Goal: Transaction & Acquisition: Purchase product/service

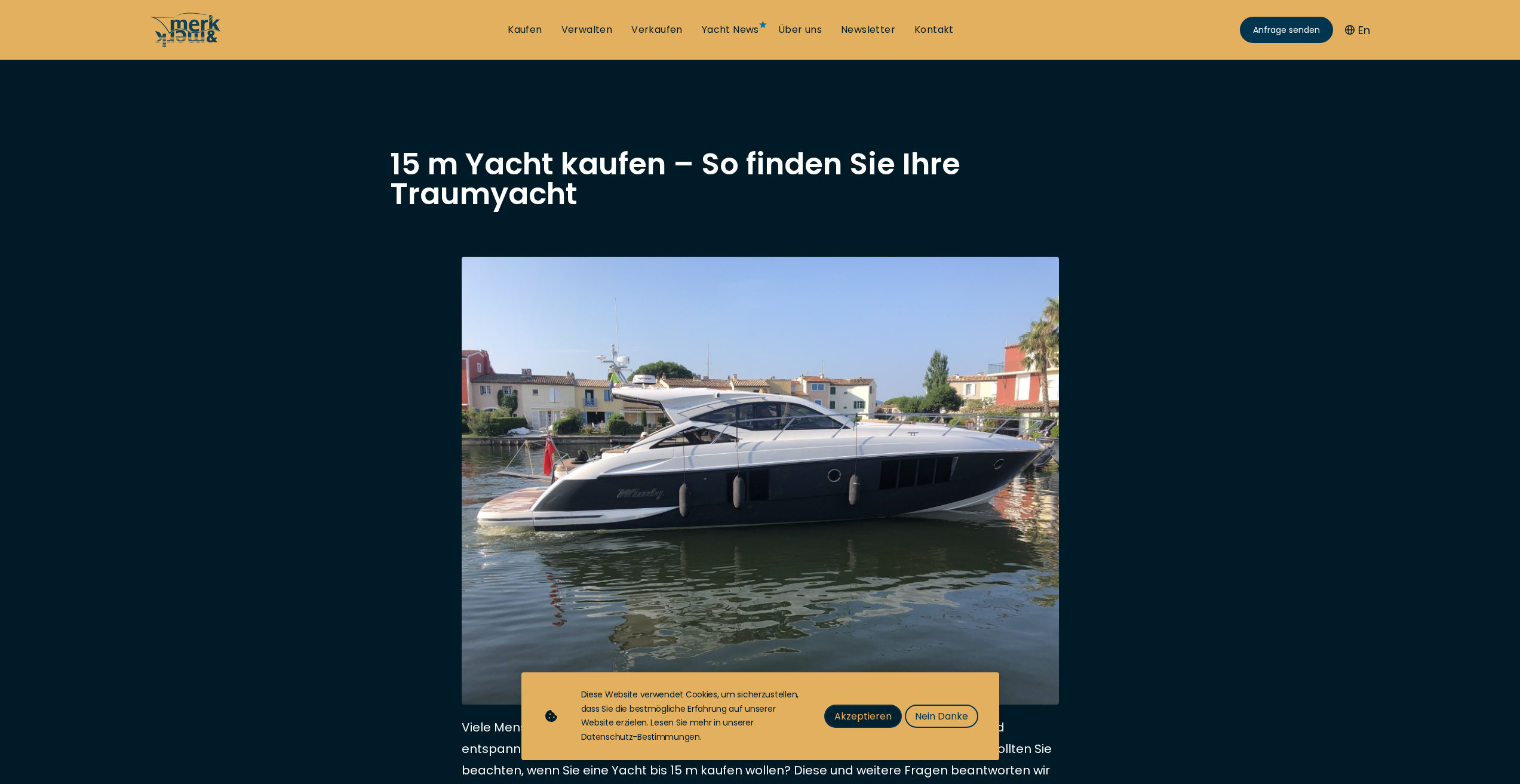
click at [874, 718] on span "Akzeptieren" at bounding box center [863, 716] width 58 height 15
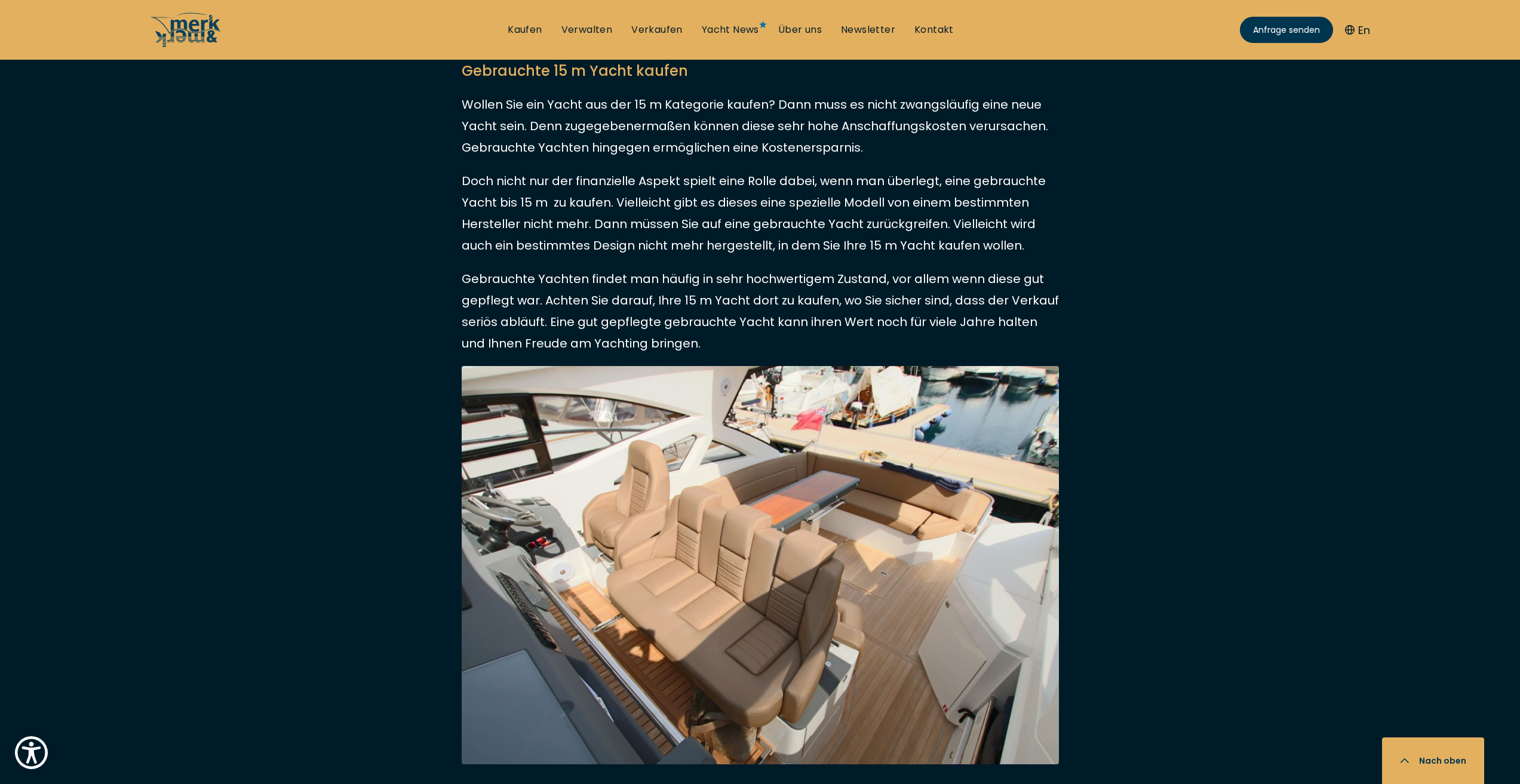
scroll to position [2508, 0]
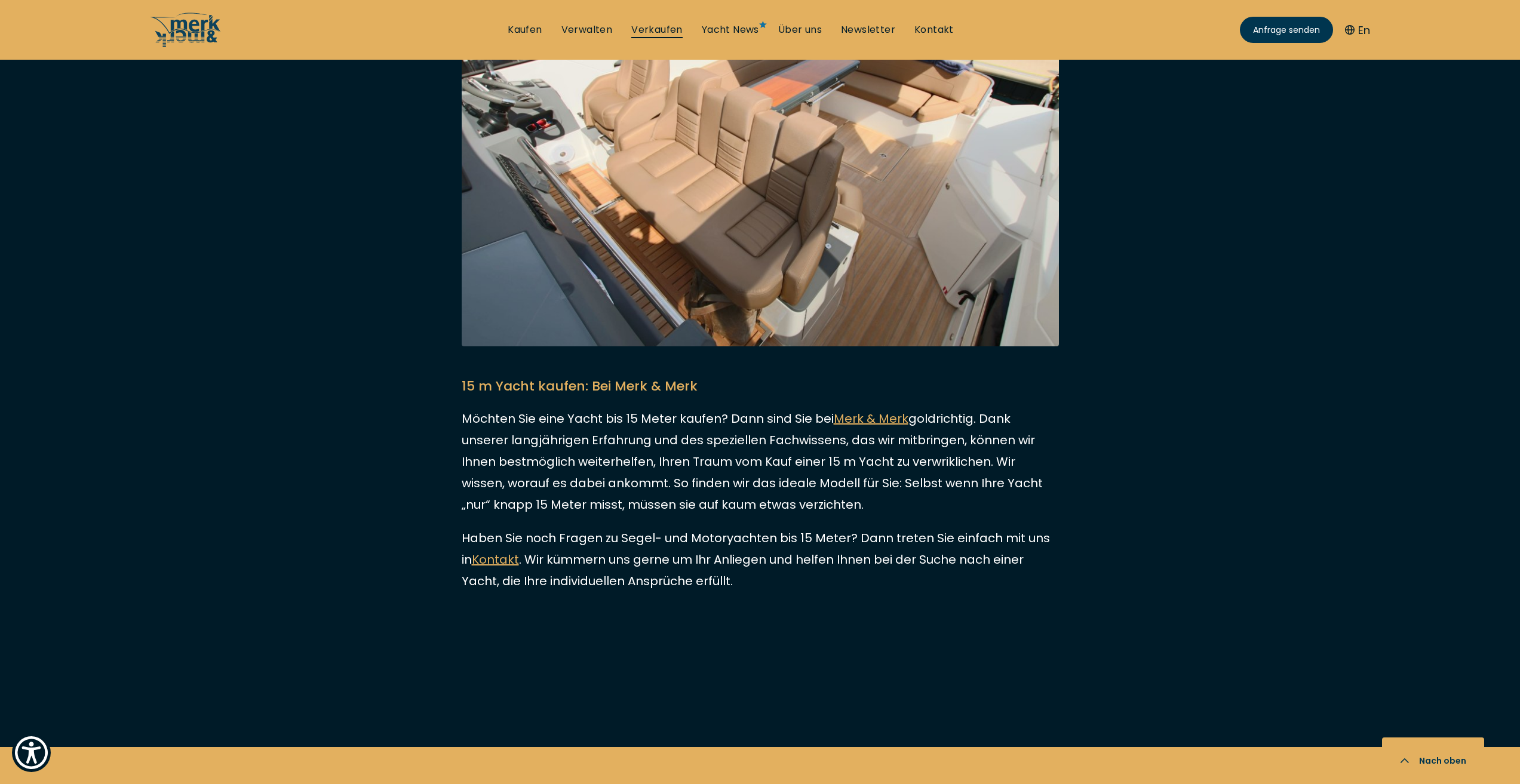
click at [663, 27] on link "Verkaufen" at bounding box center [657, 30] width 52 height 13
select select "sell"
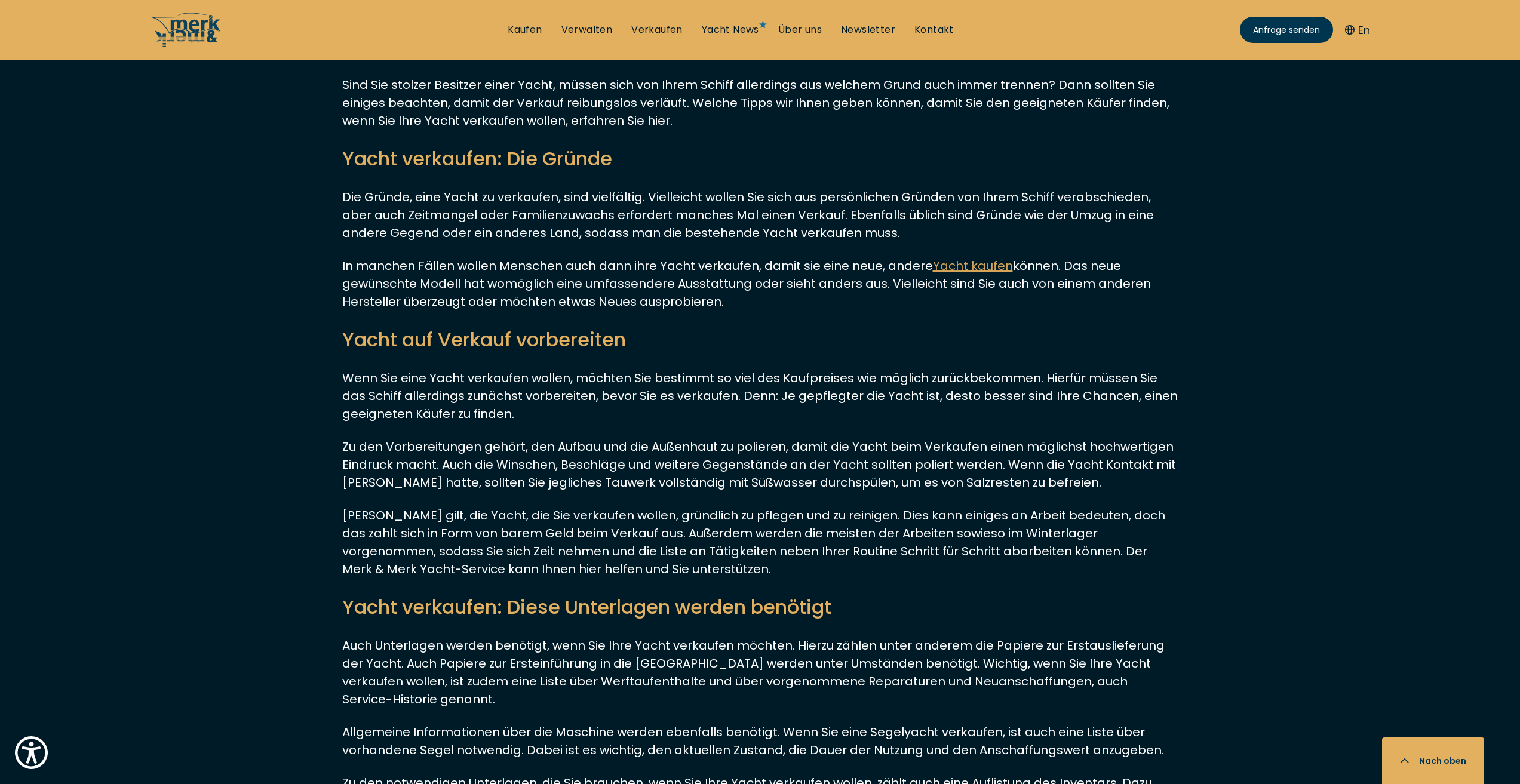
scroll to position [2865, 0]
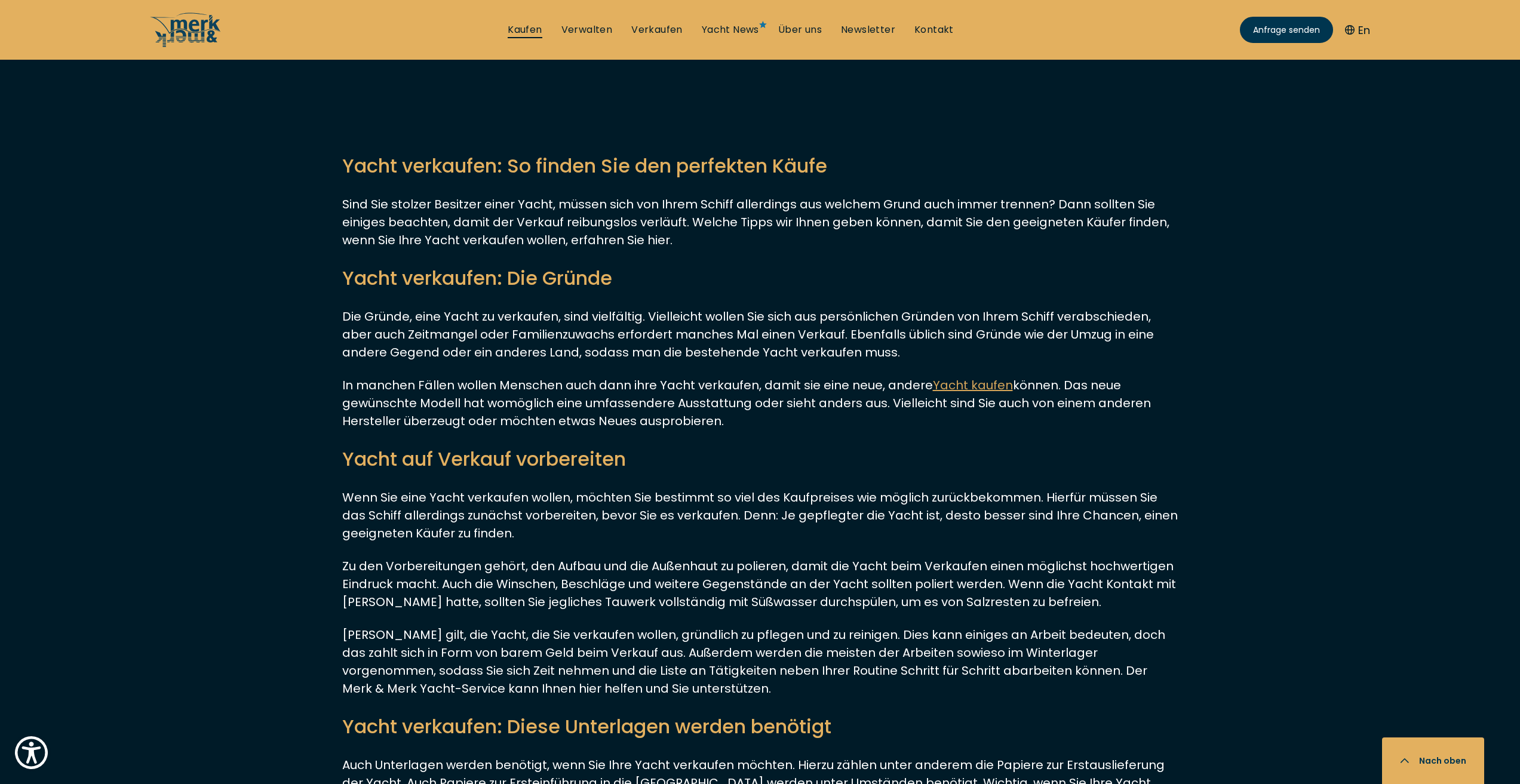
click at [538, 28] on link "Kaufen" at bounding box center [525, 30] width 34 height 13
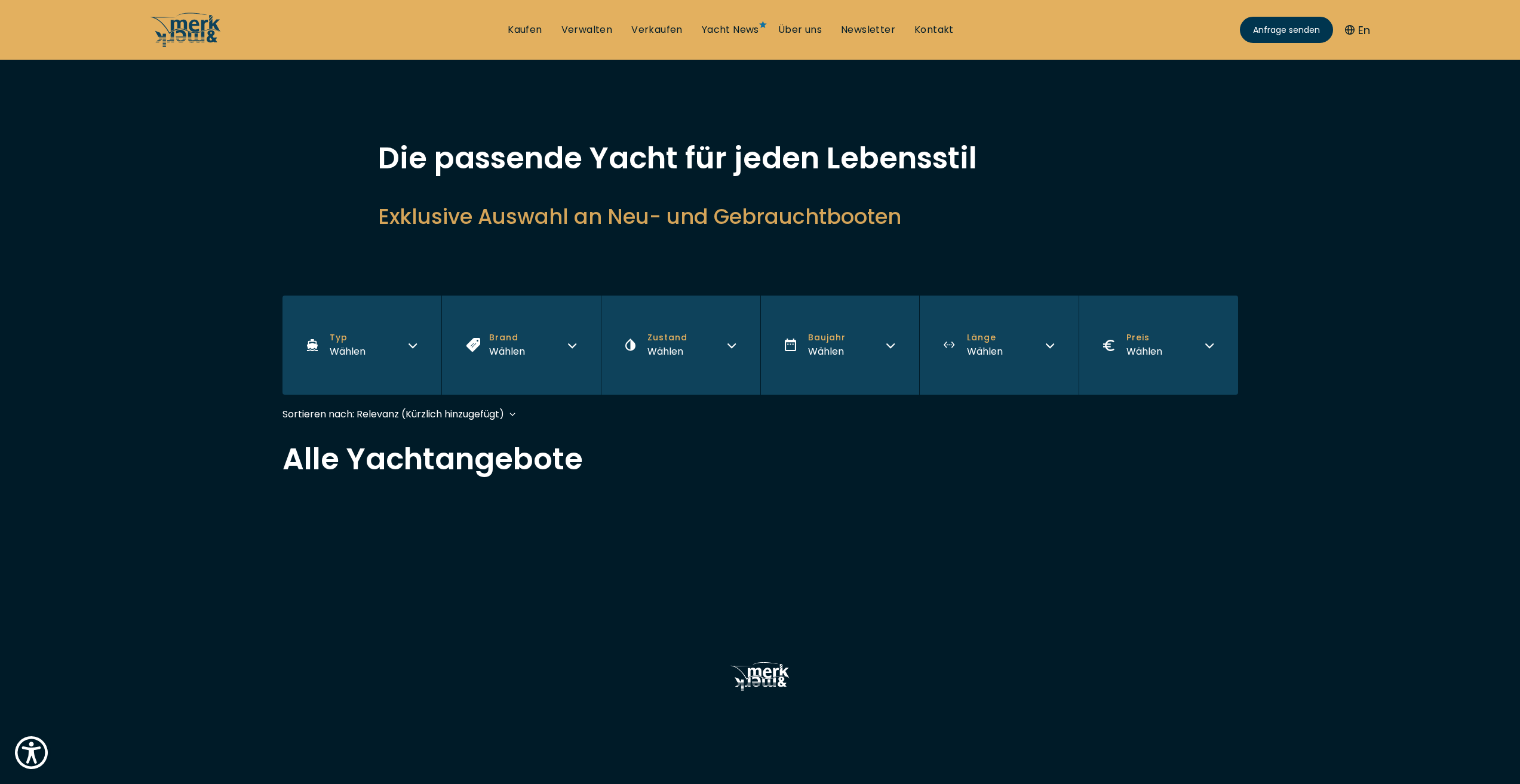
click at [402, 335] on button "Typ Wählen" at bounding box center [362, 345] width 160 height 99
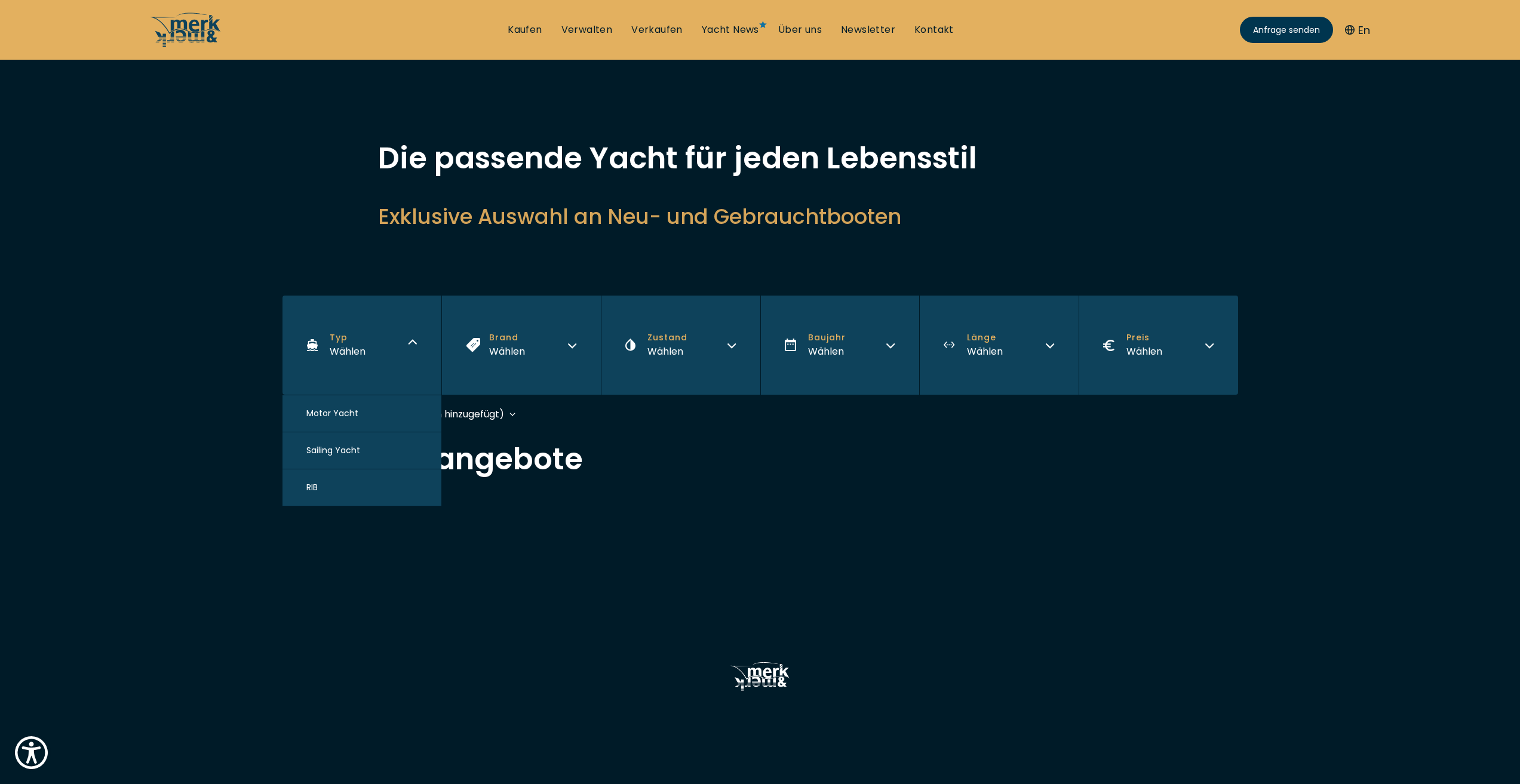
click at [362, 414] on button "Motor Yacht" at bounding box center [362, 413] width 160 height 37
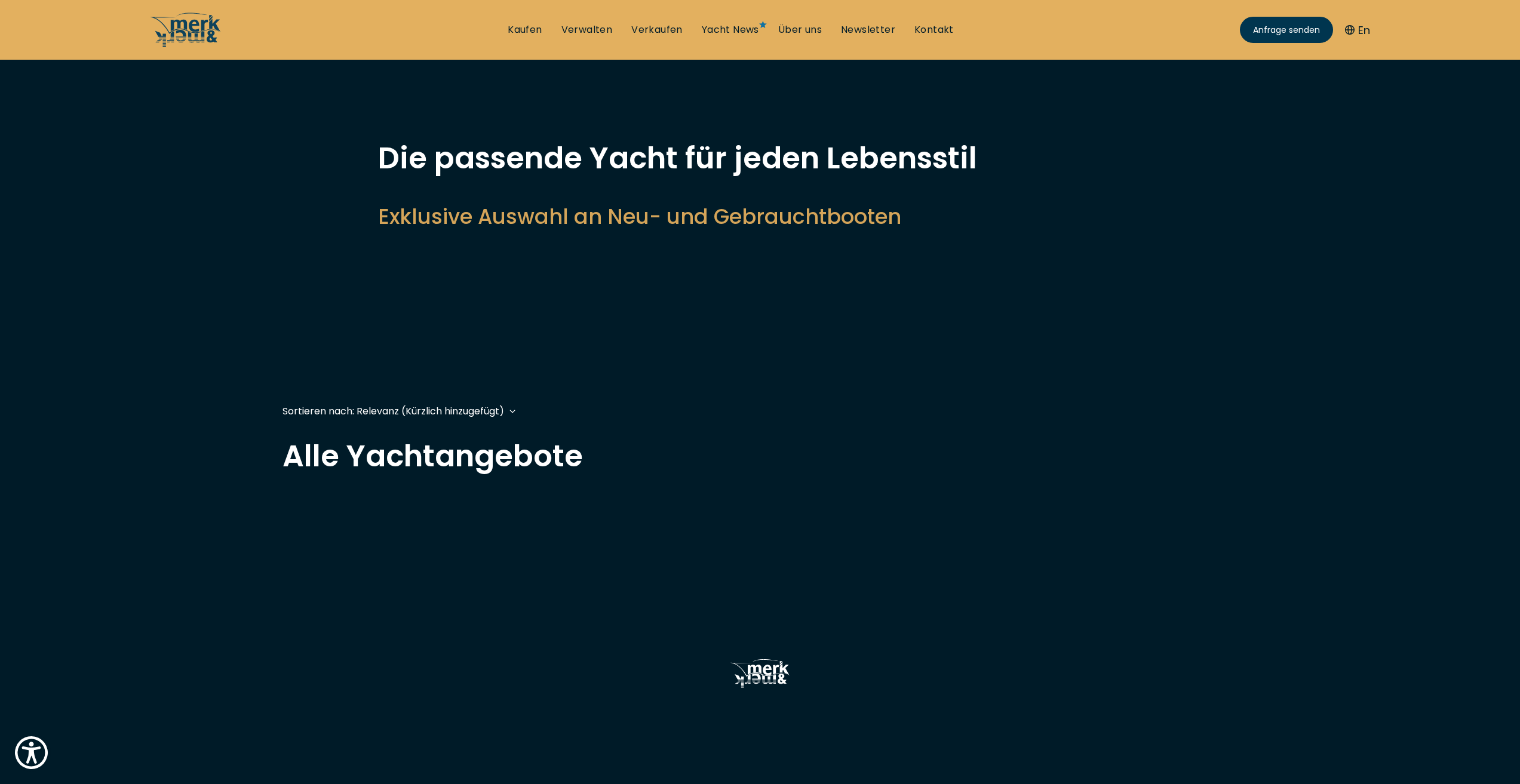
scroll to position [296, 0]
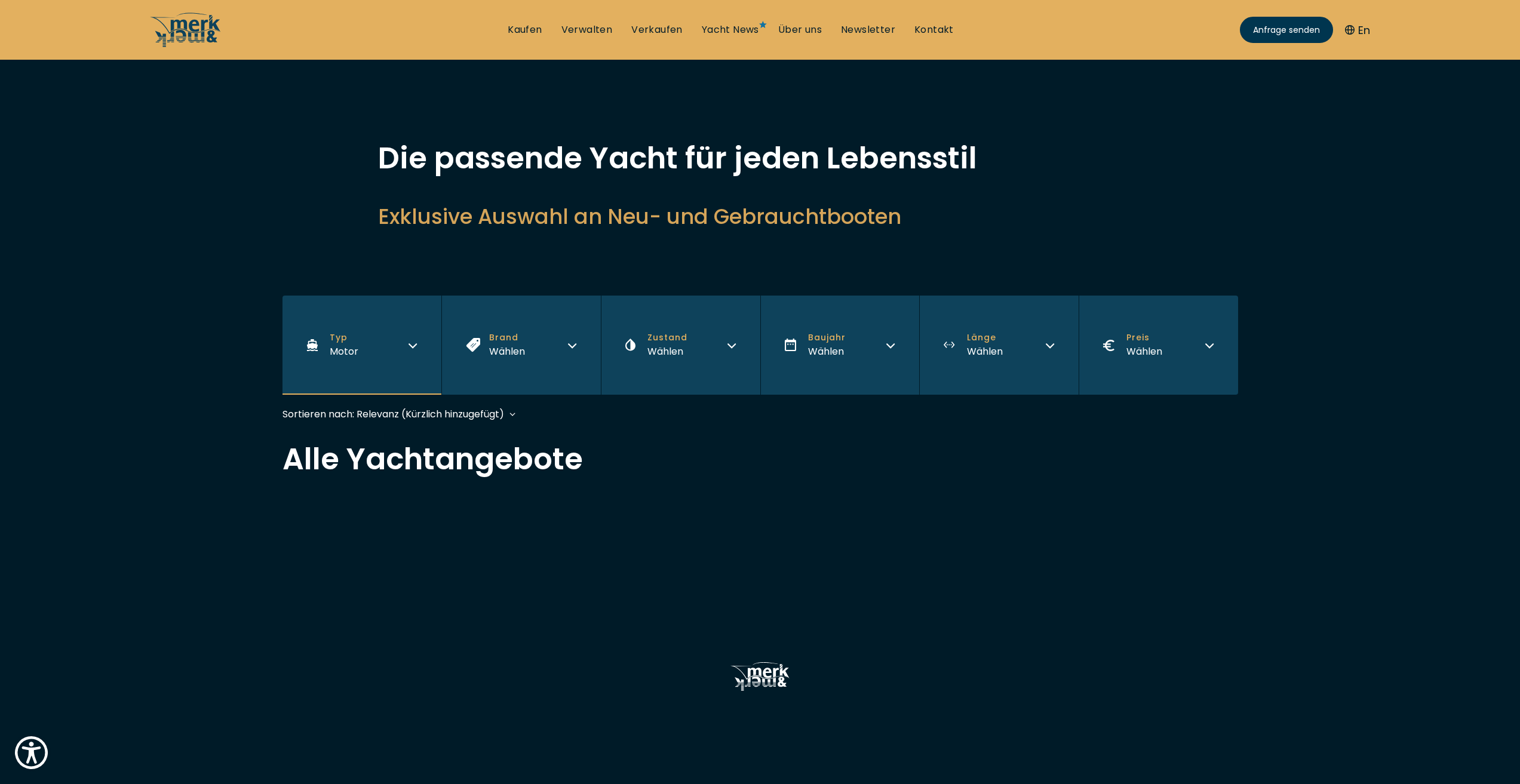
click at [699, 352] on button "Zustand Wählen" at bounding box center [680, 345] width 160 height 99
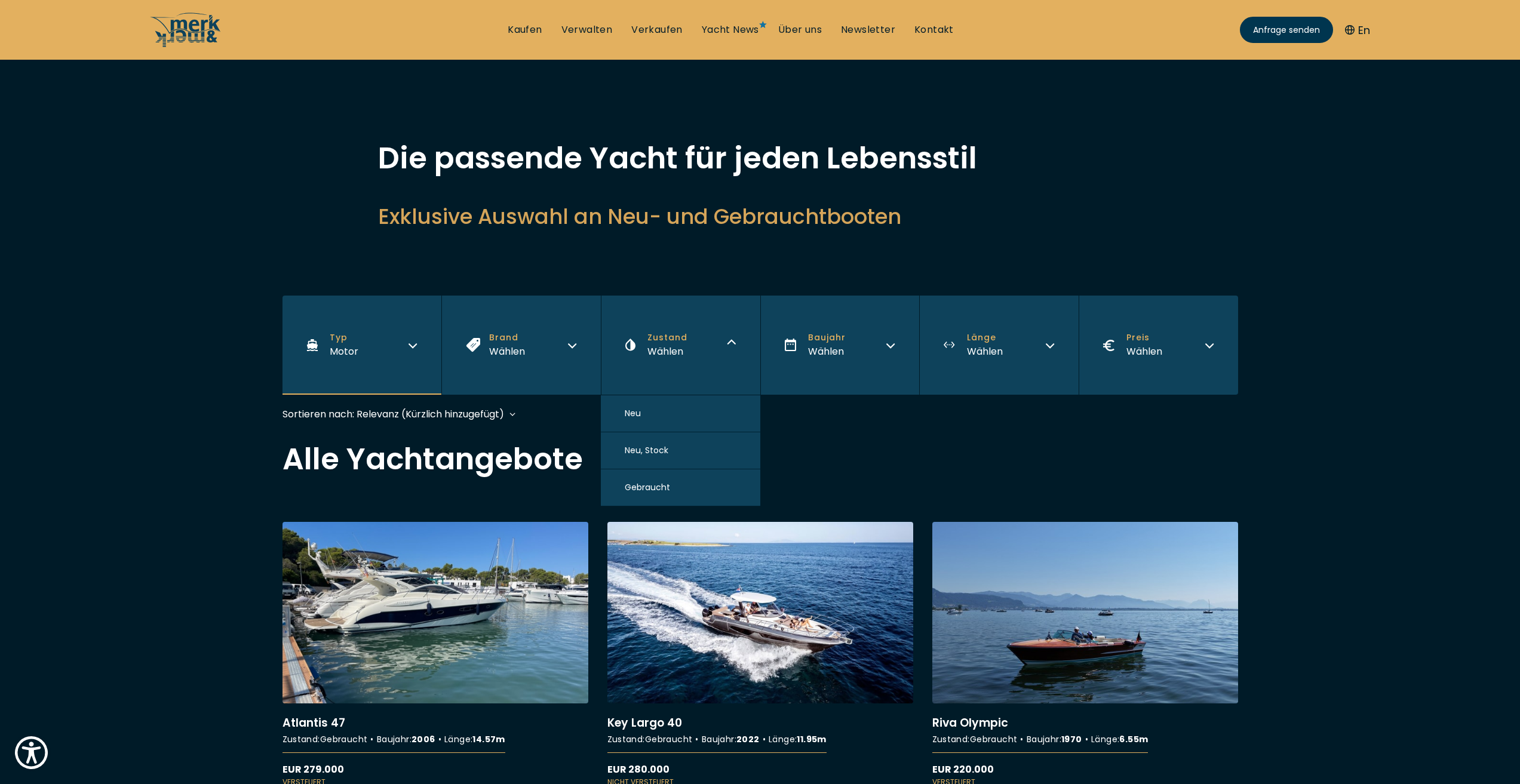
click at [667, 483] on span "Gebraucht" at bounding box center [647, 487] width 45 height 12
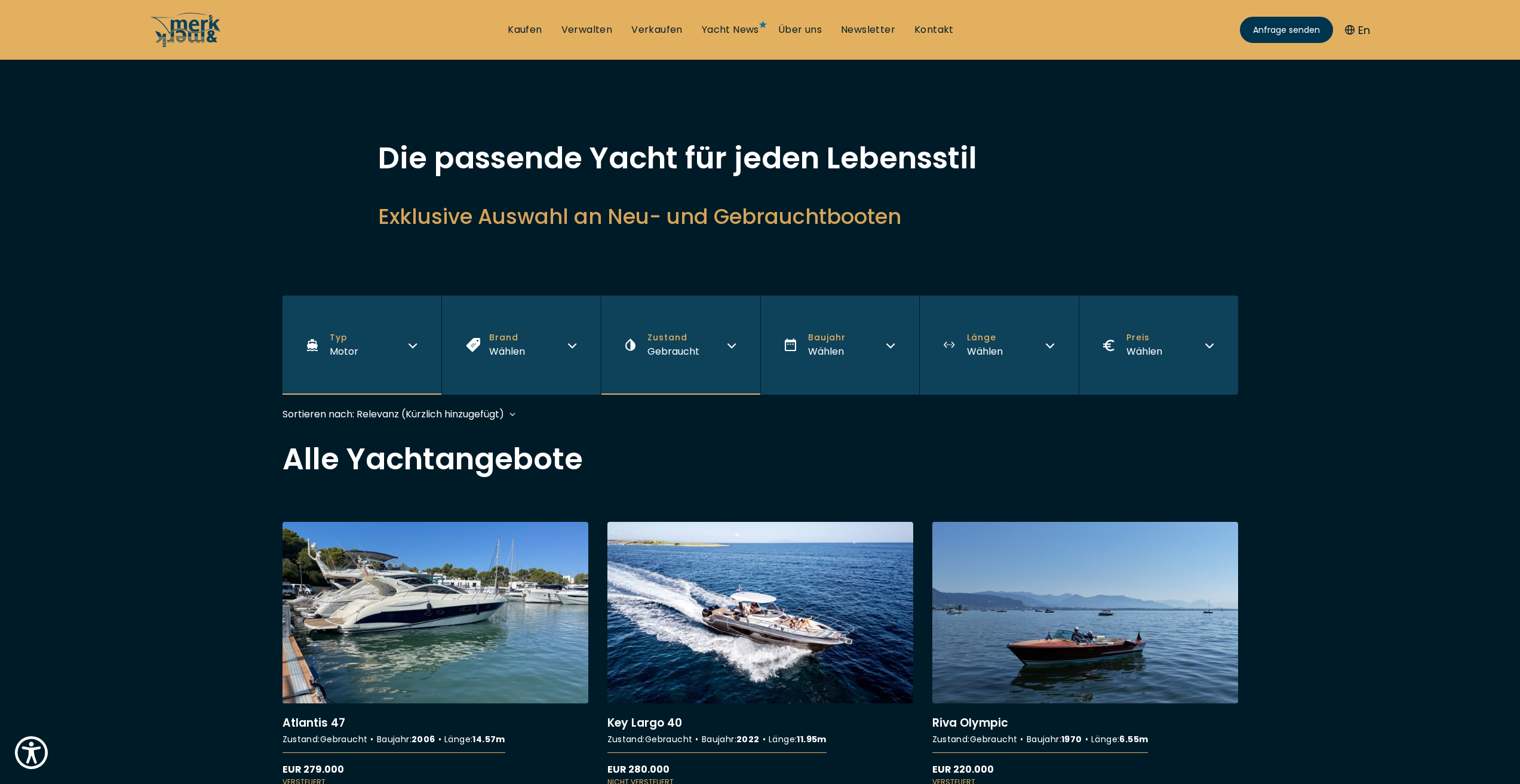
click at [806, 343] on button "Baujahr Wählen" at bounding box center [840, 345] width 160 height 99
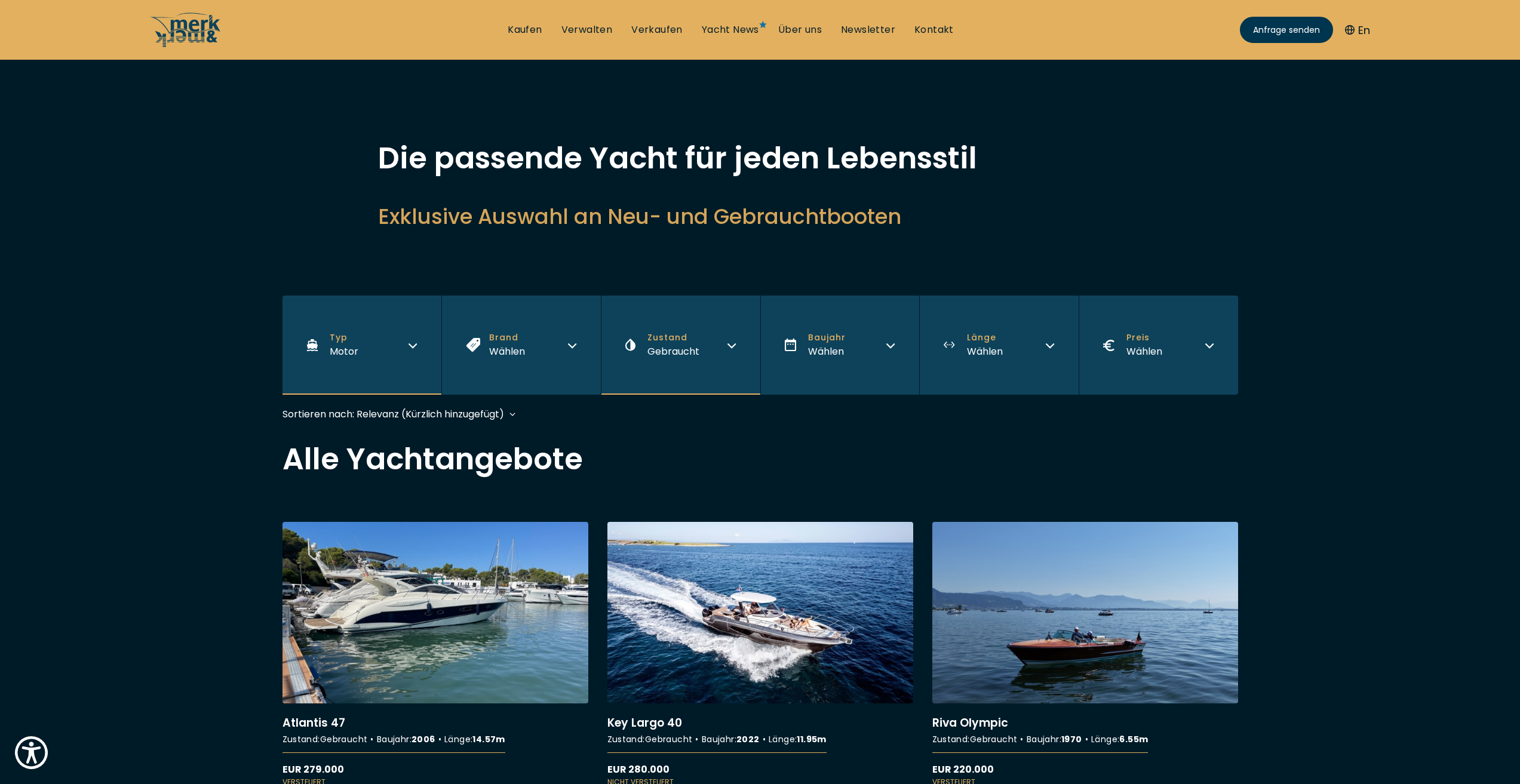
click at [1048, 349] on button "Länge Wählen" at bounding box center [999, 345] width 160 height 99
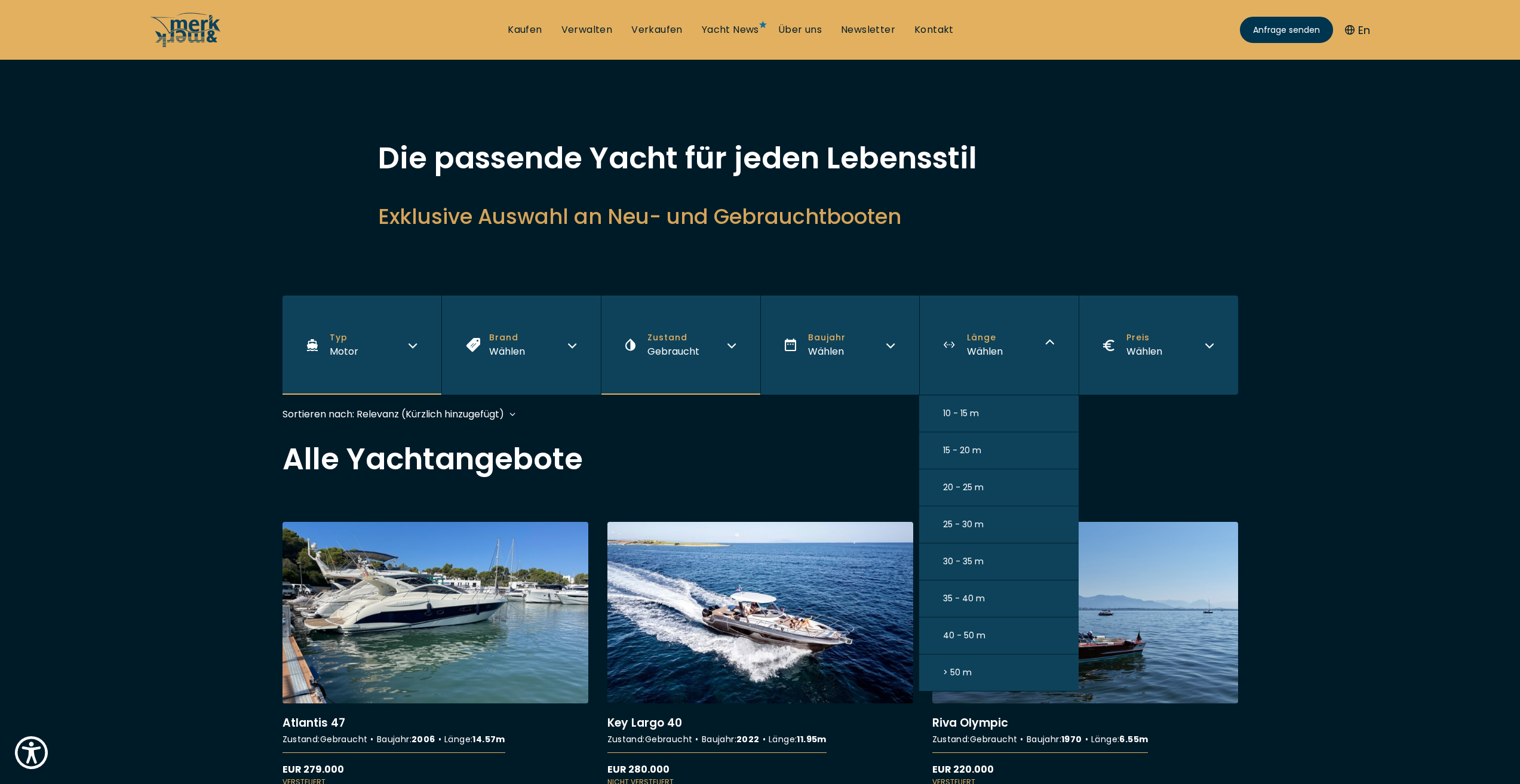
click at [989, 445] on button "15 - 20 m" at bounding box center [999, 451] width 160 height 37
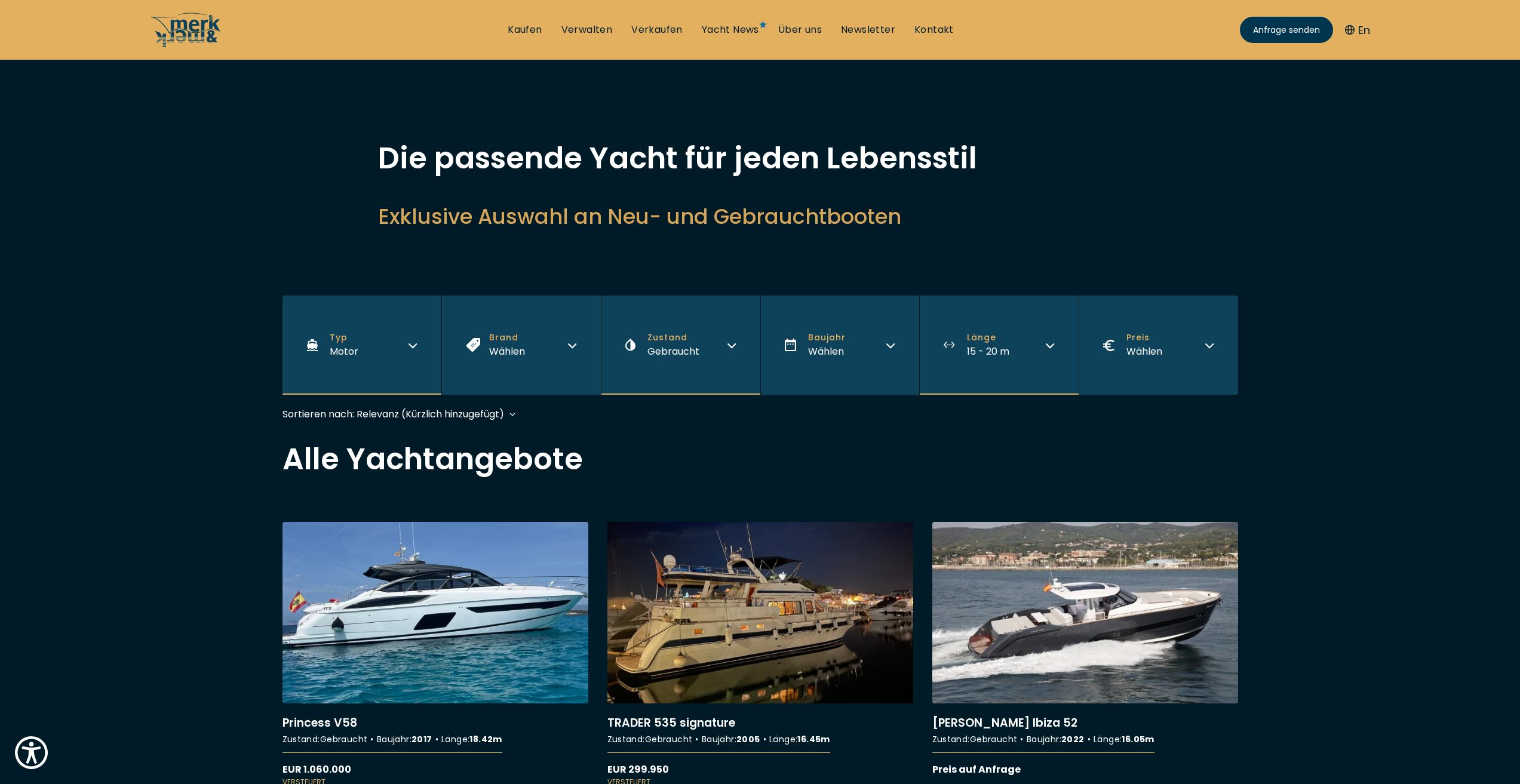
click at [1203, 345] on button "Preis Wählen" at bounding box center [1158, 345] width 160 height 99
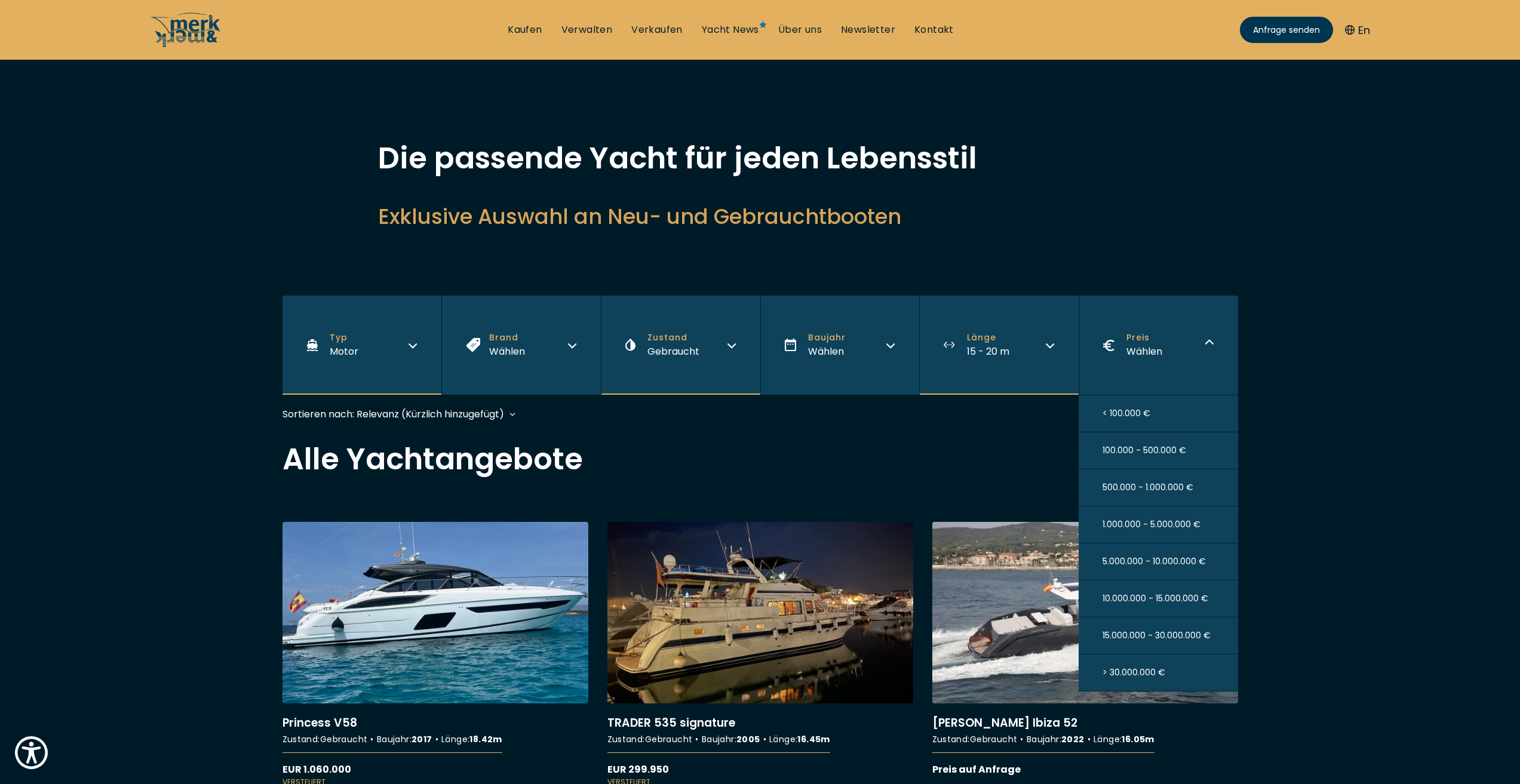
click at [1156, 498] on button "500.000 - 1.000.000 €" at bounding box center [1158, 488] width 160 height 37
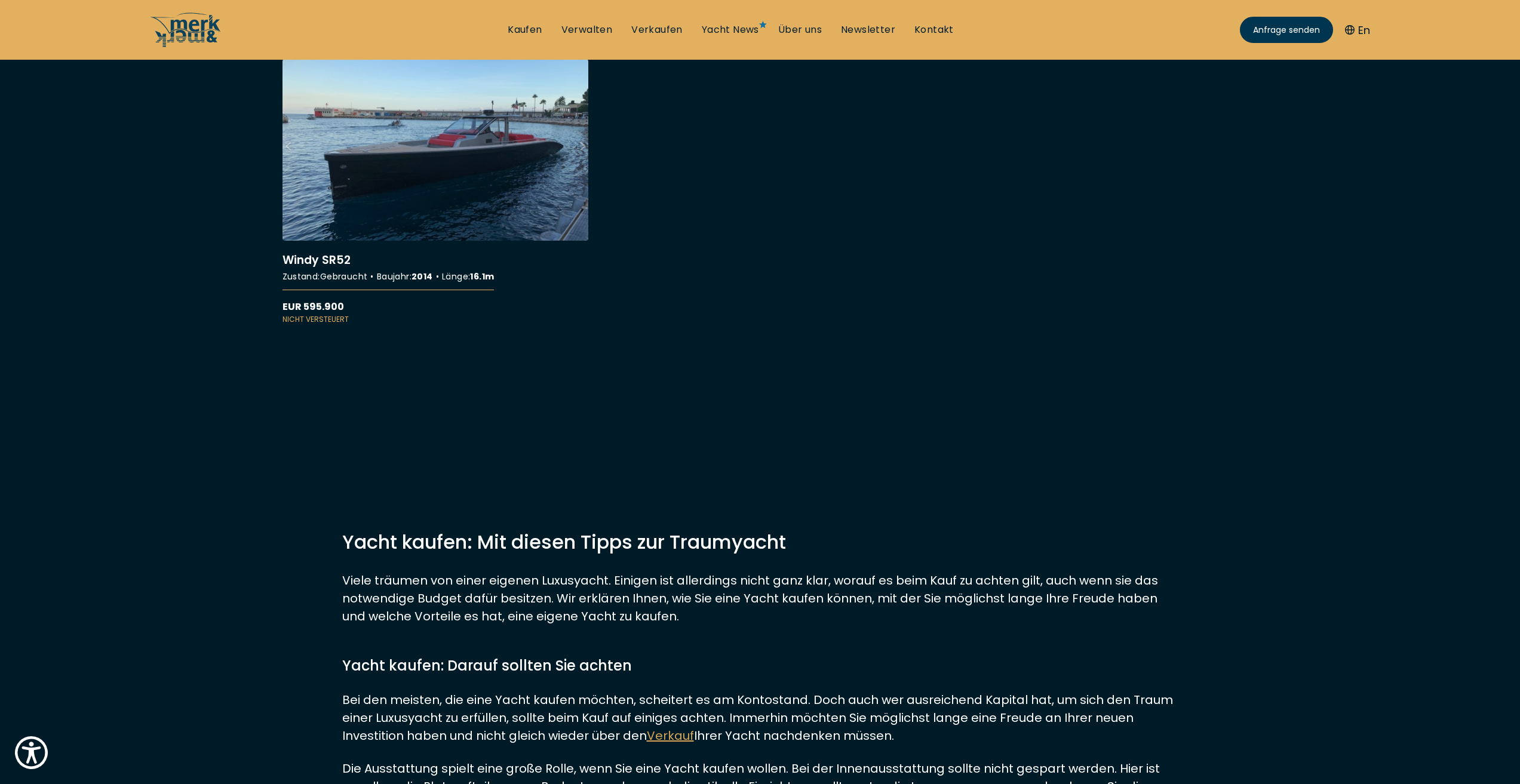
scroll to position [120, 0]
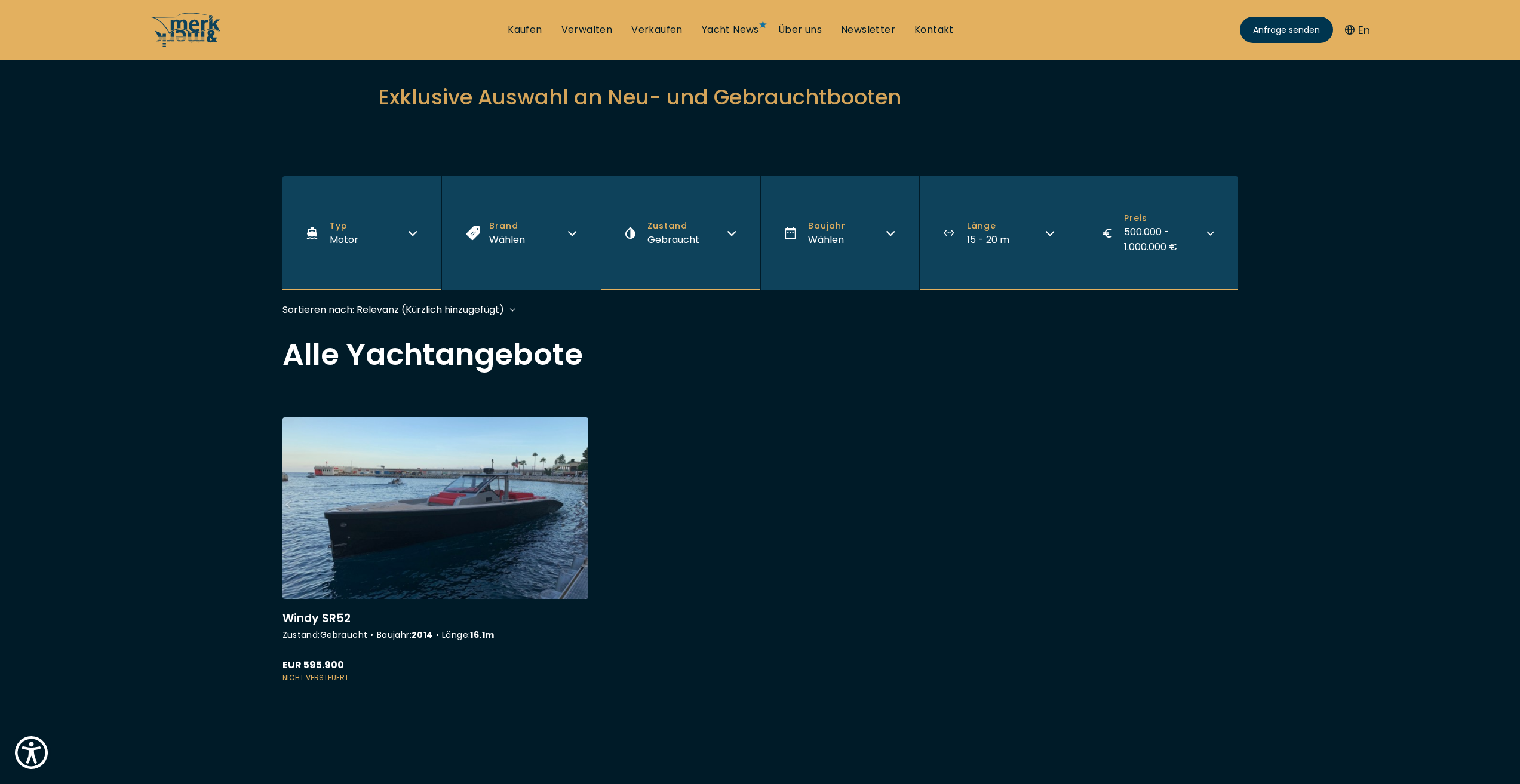
click at [1175, 238] on div "500.000 - 1.000.000 €" at bounding box center [1164, 239] width 82 height 30
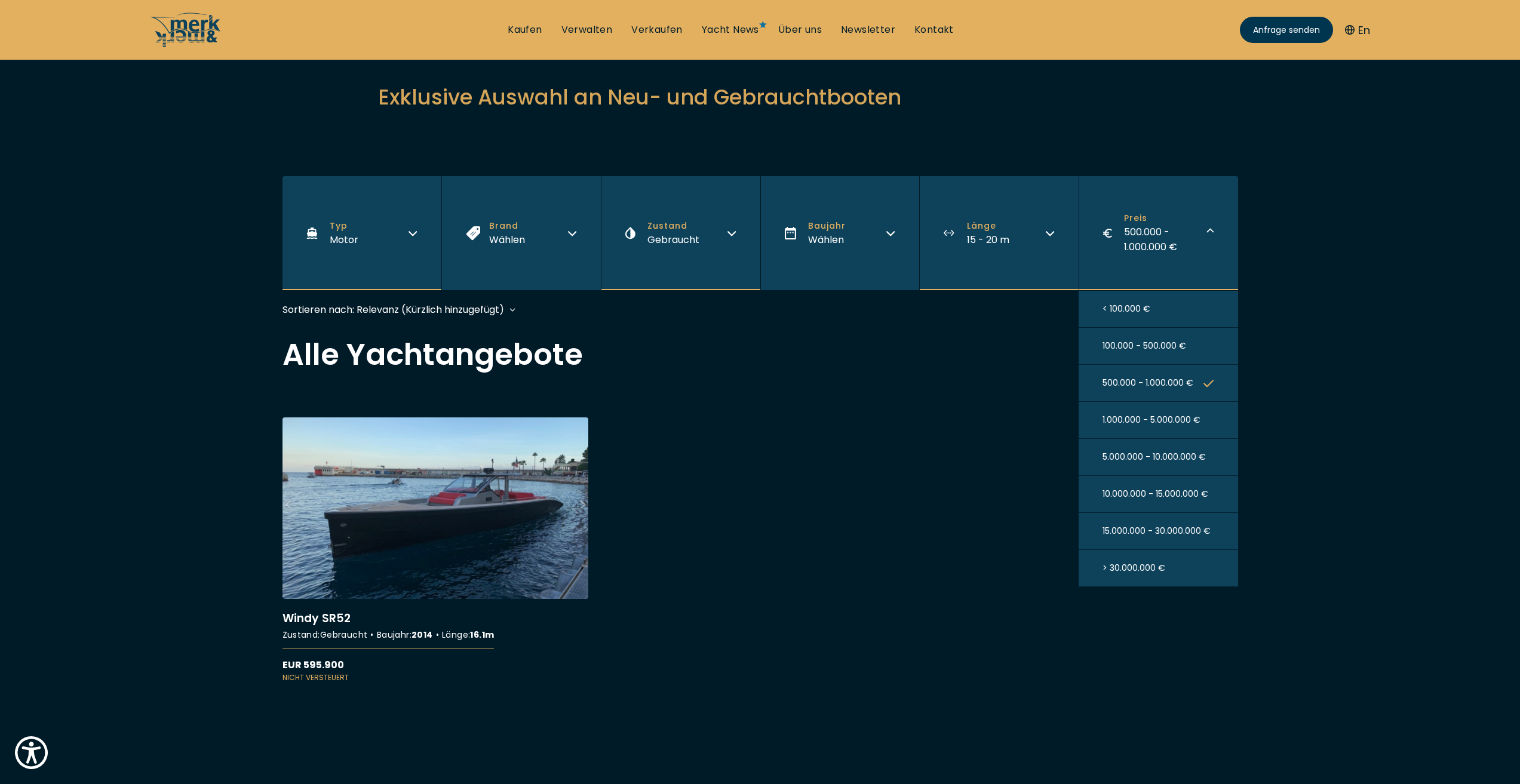
click at [1169, 417] on span "1.000.000 - 5.000.000 €" at bounding box center [1151, 420] width 98 height 12
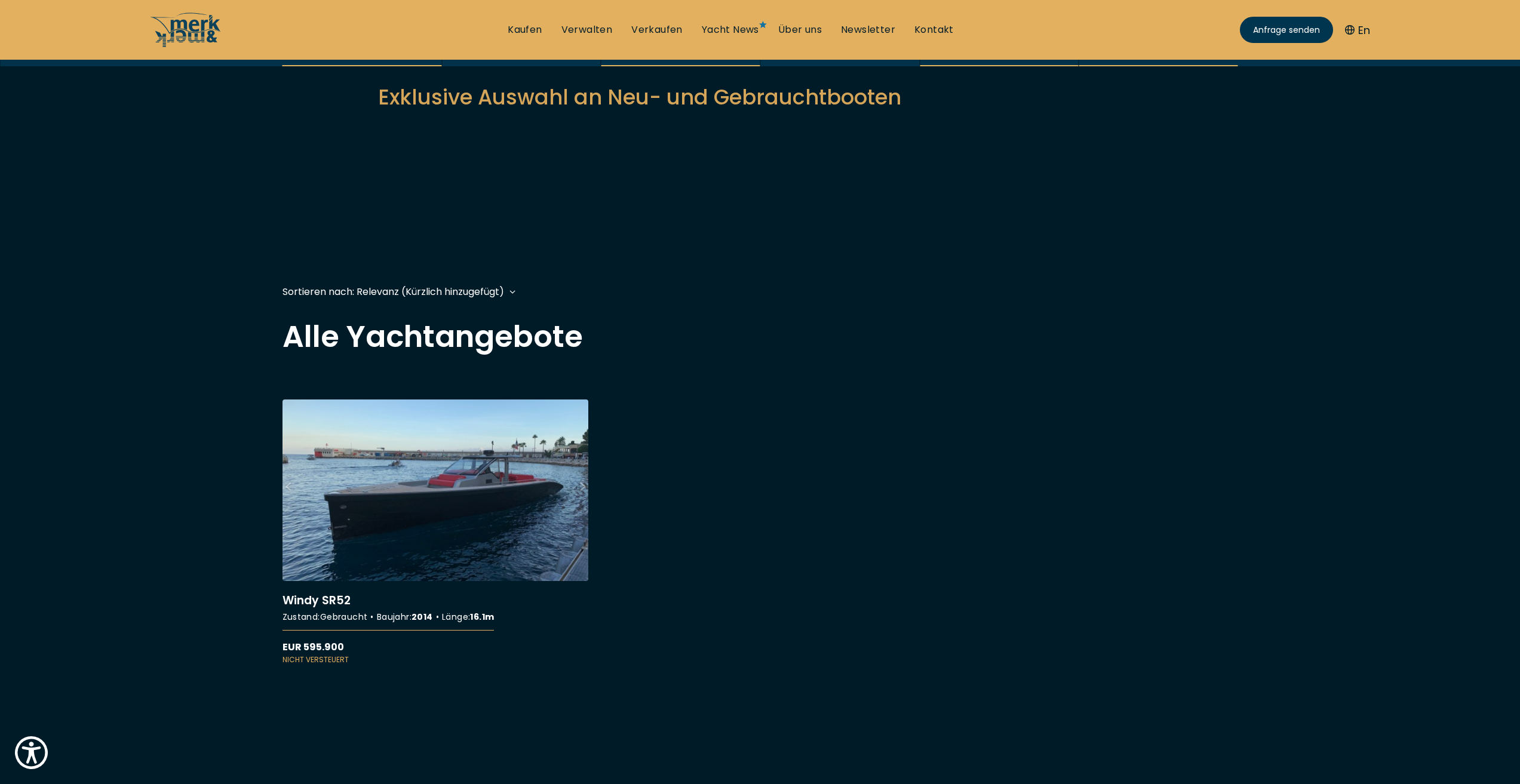
scroll to position [296, 0]
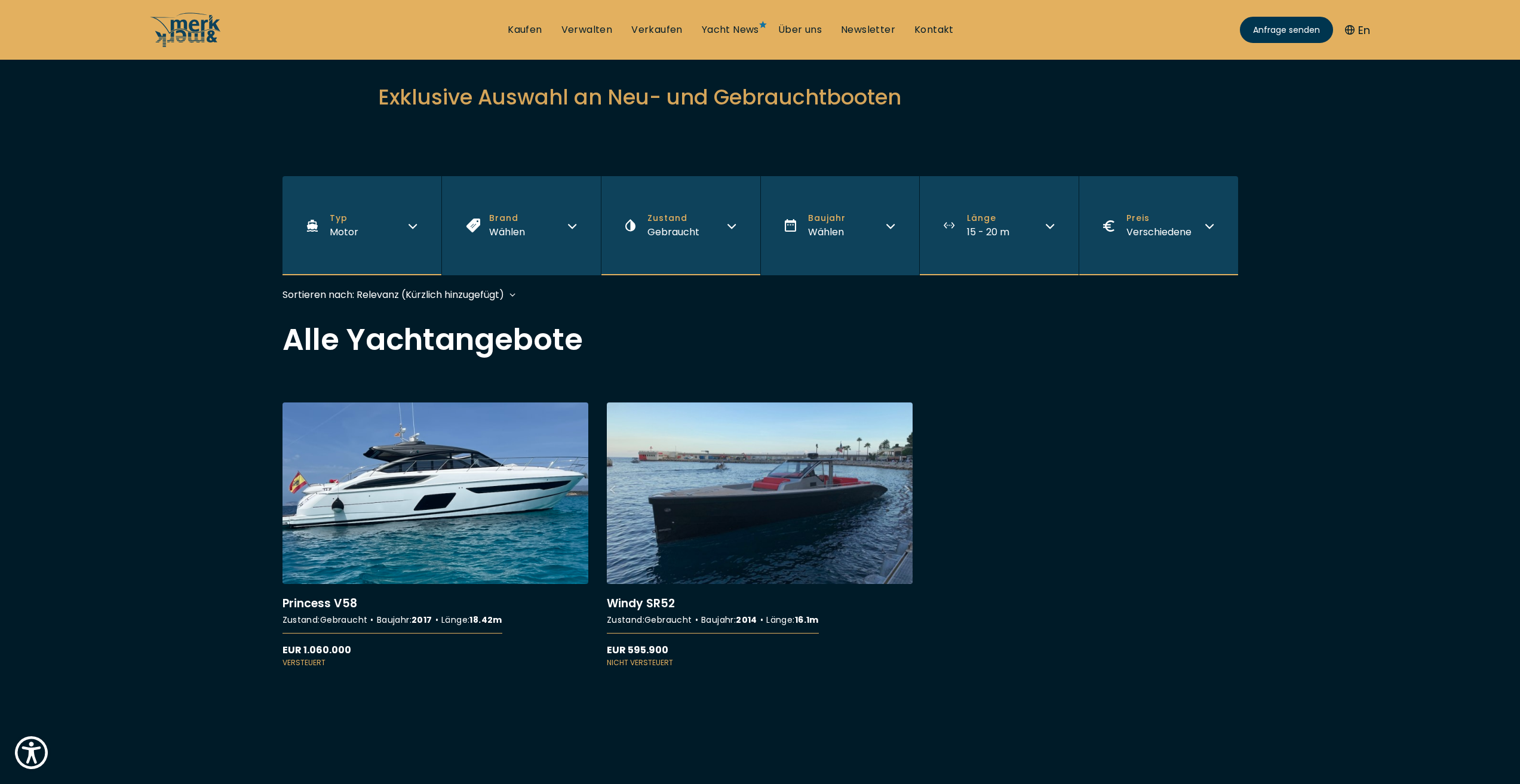
scroll to position [179, 0]
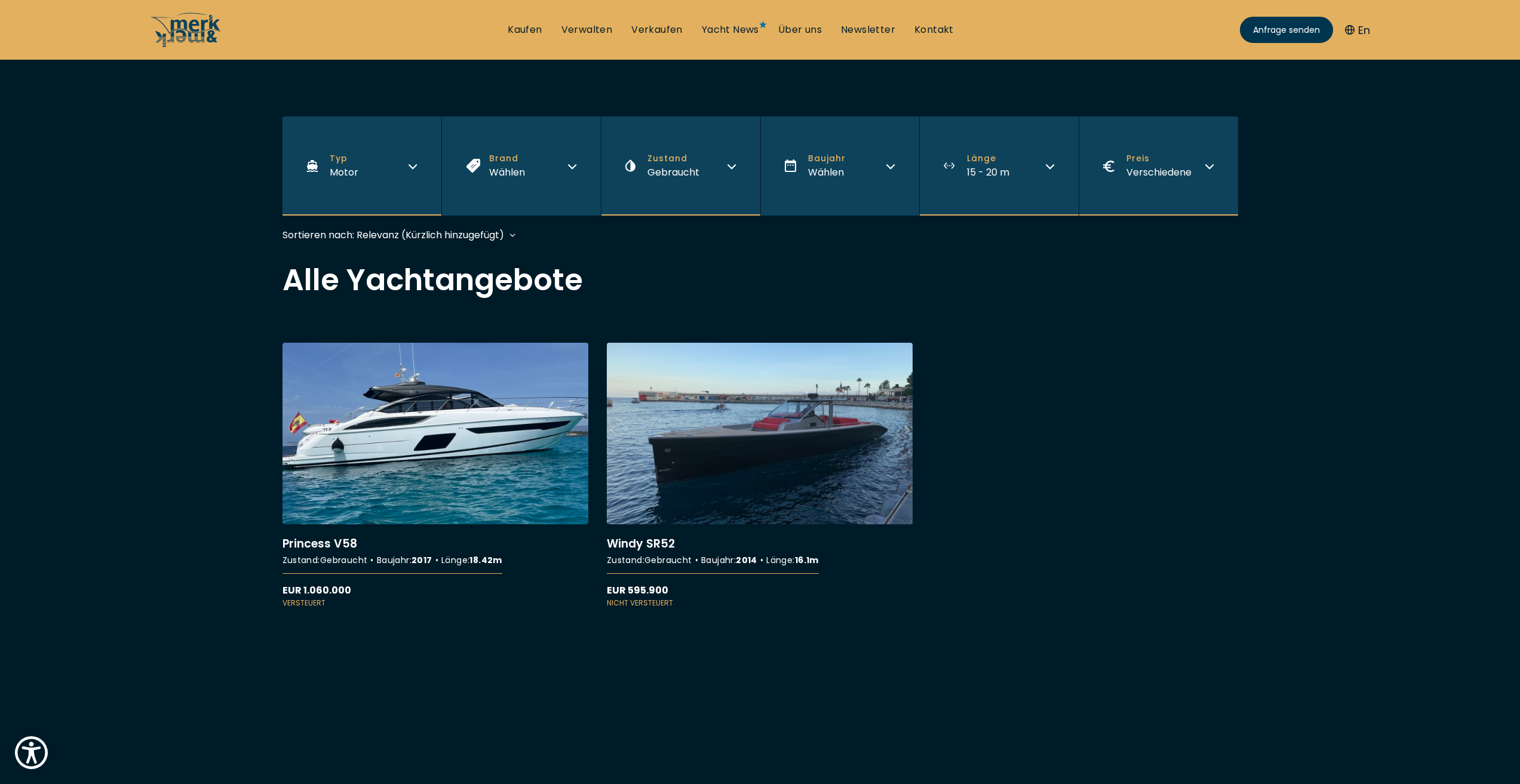
click at [1179, 154] on span "Preis" at bounding box center [1159, 158] width 65 height 12
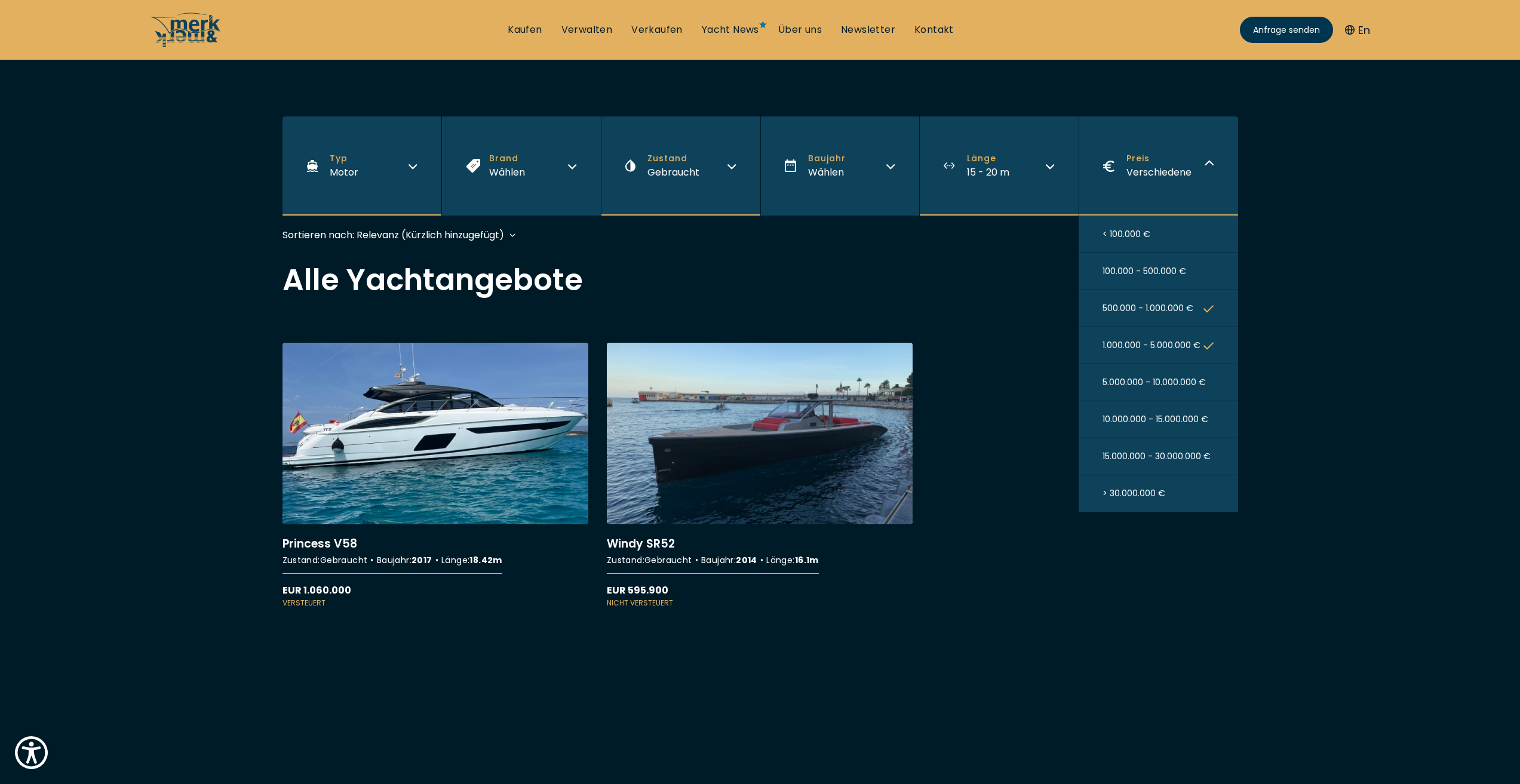
click at [1177, 384] on span "5.000.000 - 10.000.000 €" at bounding box center [1154, 382] width 103 height 12
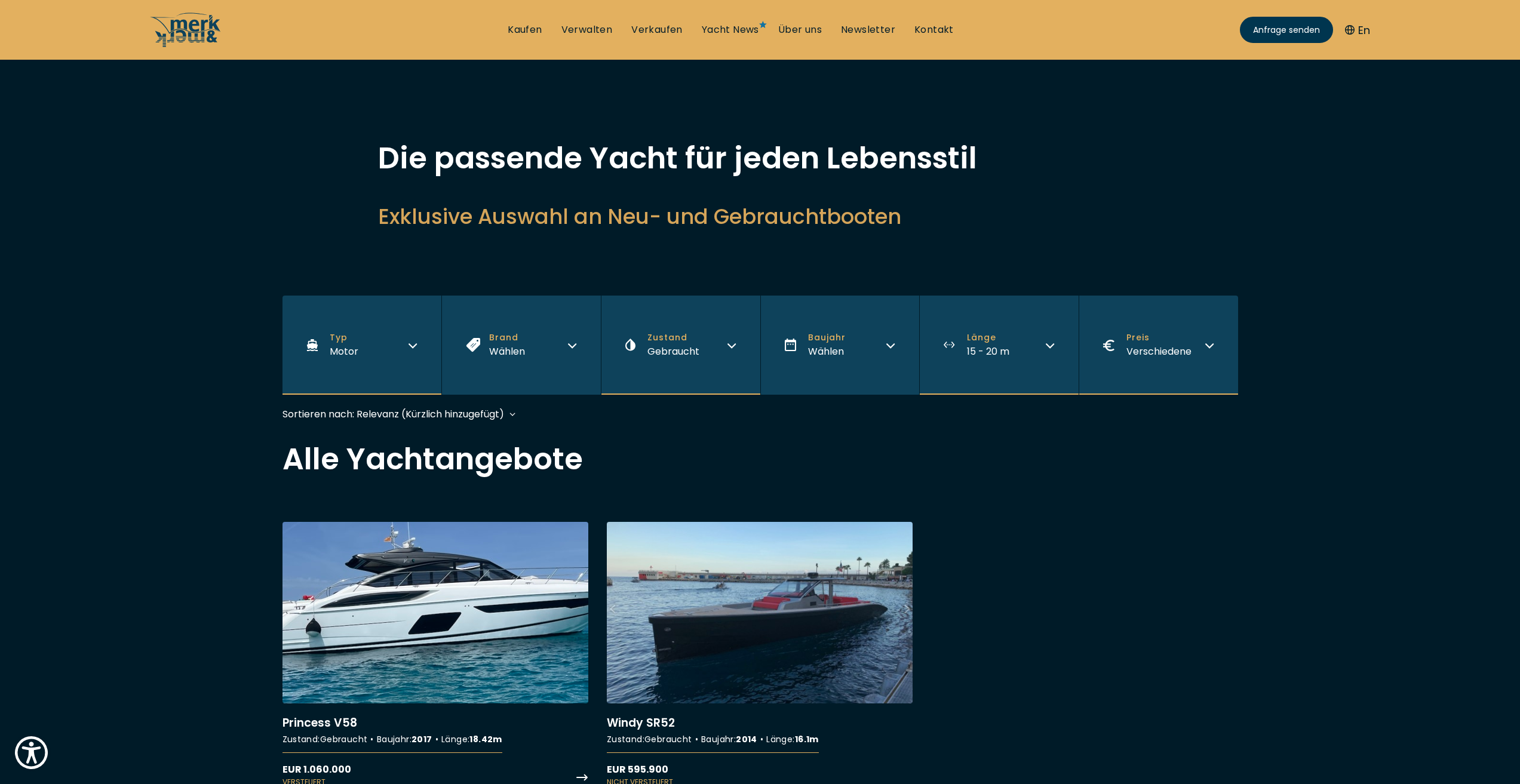
click at [443, 588] on link "More details about Princess V58" at bounding box center [435, 655] width 305 height 265
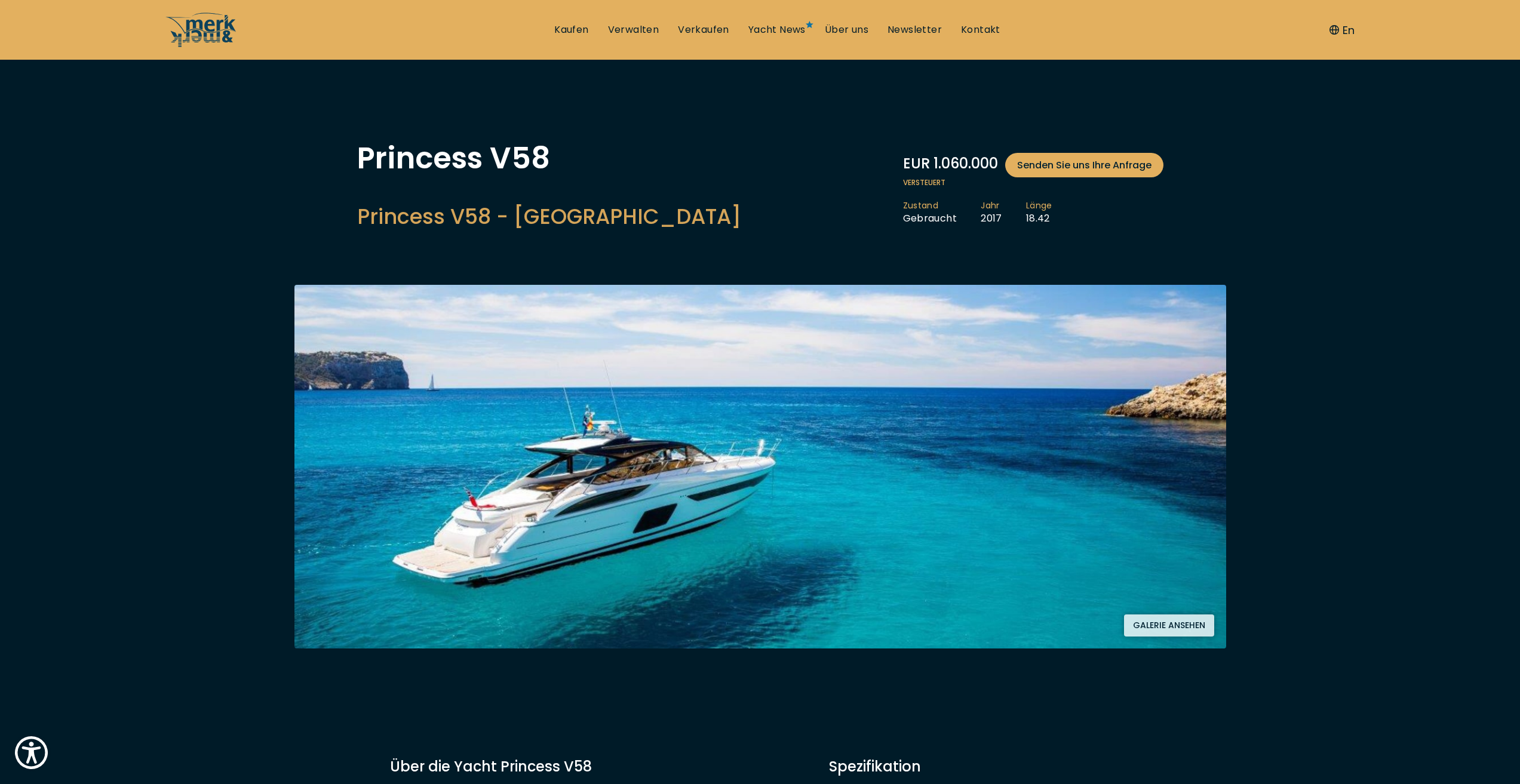
click at [1177, 626] on button "Galerie ansehen" at bounding box center [1169, 625] width 90 height 22
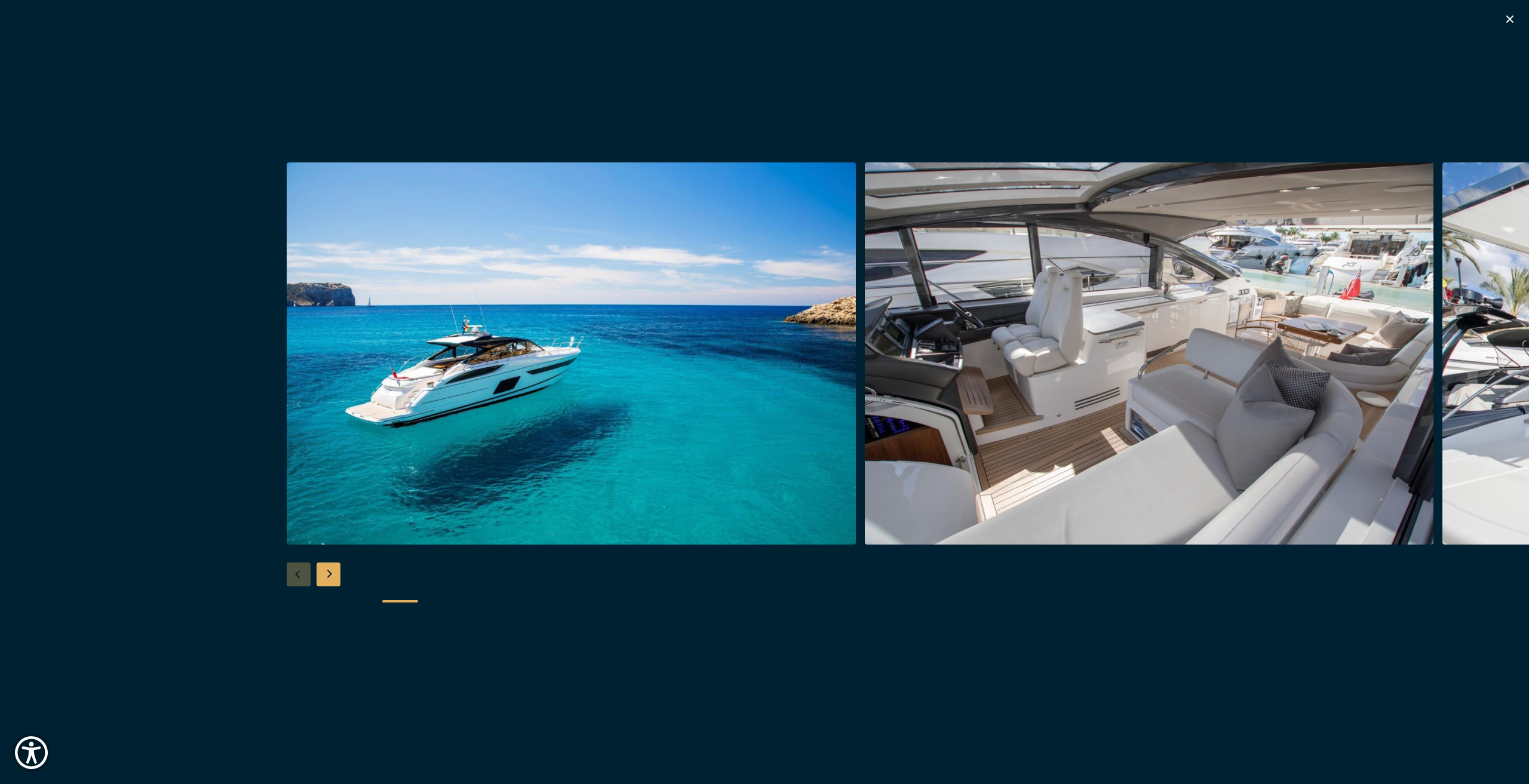
click at [981, 346] on img "button" at bounding box center [1150, 353] width 569 height 382
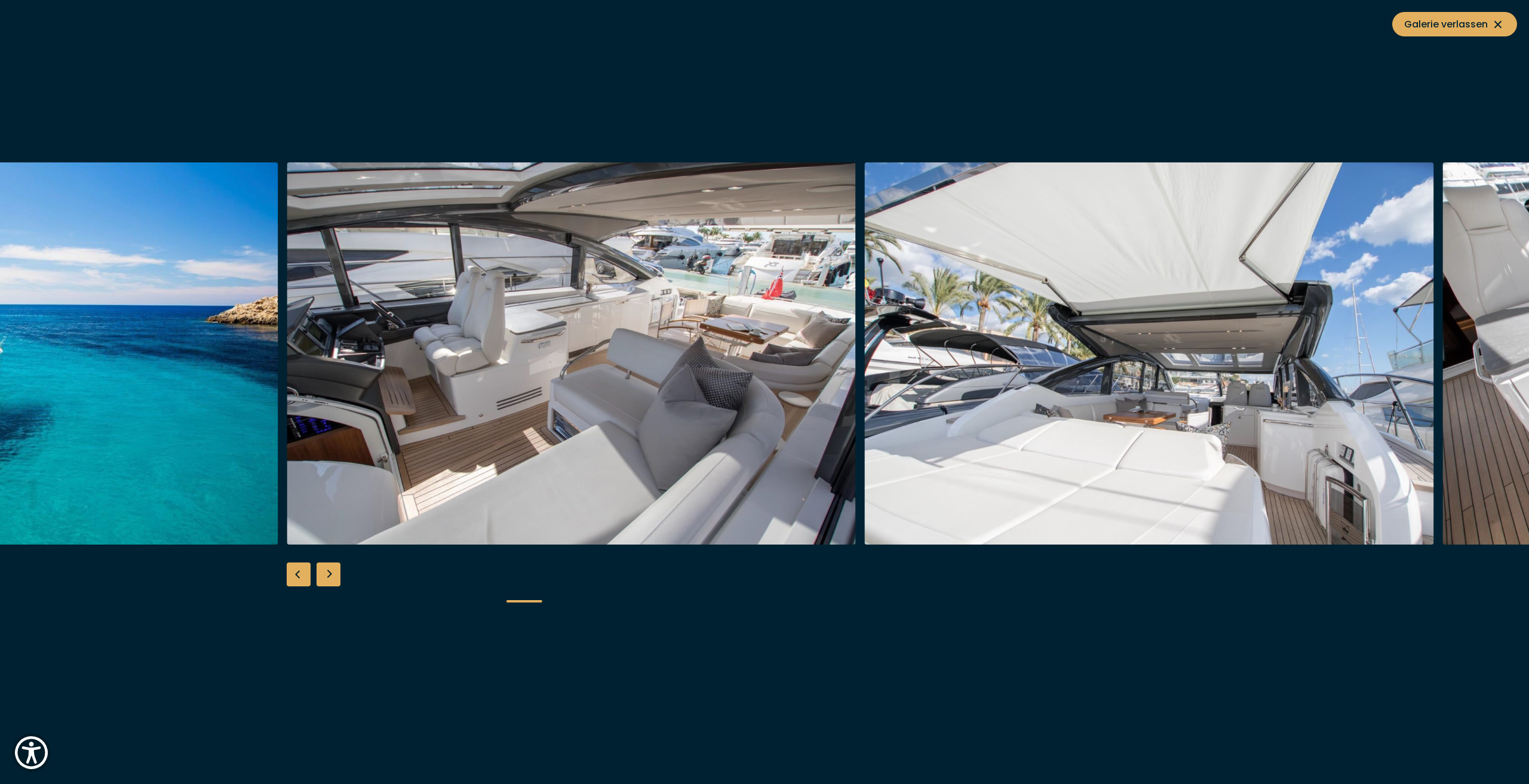
click at [1112, 363] on img "button" at bounding box center [1150, 353] width 569 height 382
click at [336, 573] on div "Next slide" at bounding box center [328, 574] width 24 height 24
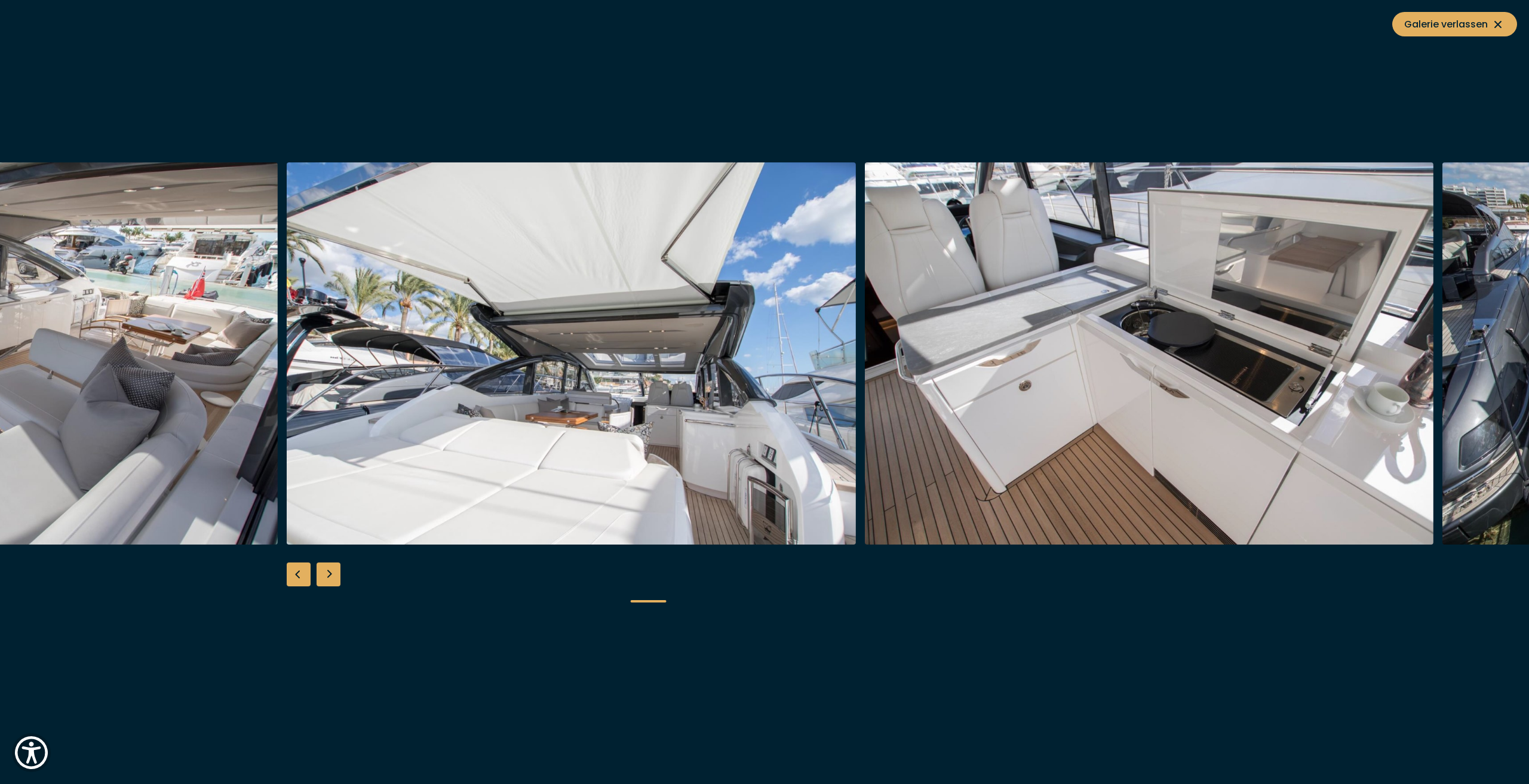
click at [336, 573] on div "Next slide" at bounding box center [328, 574] width 24 height 24
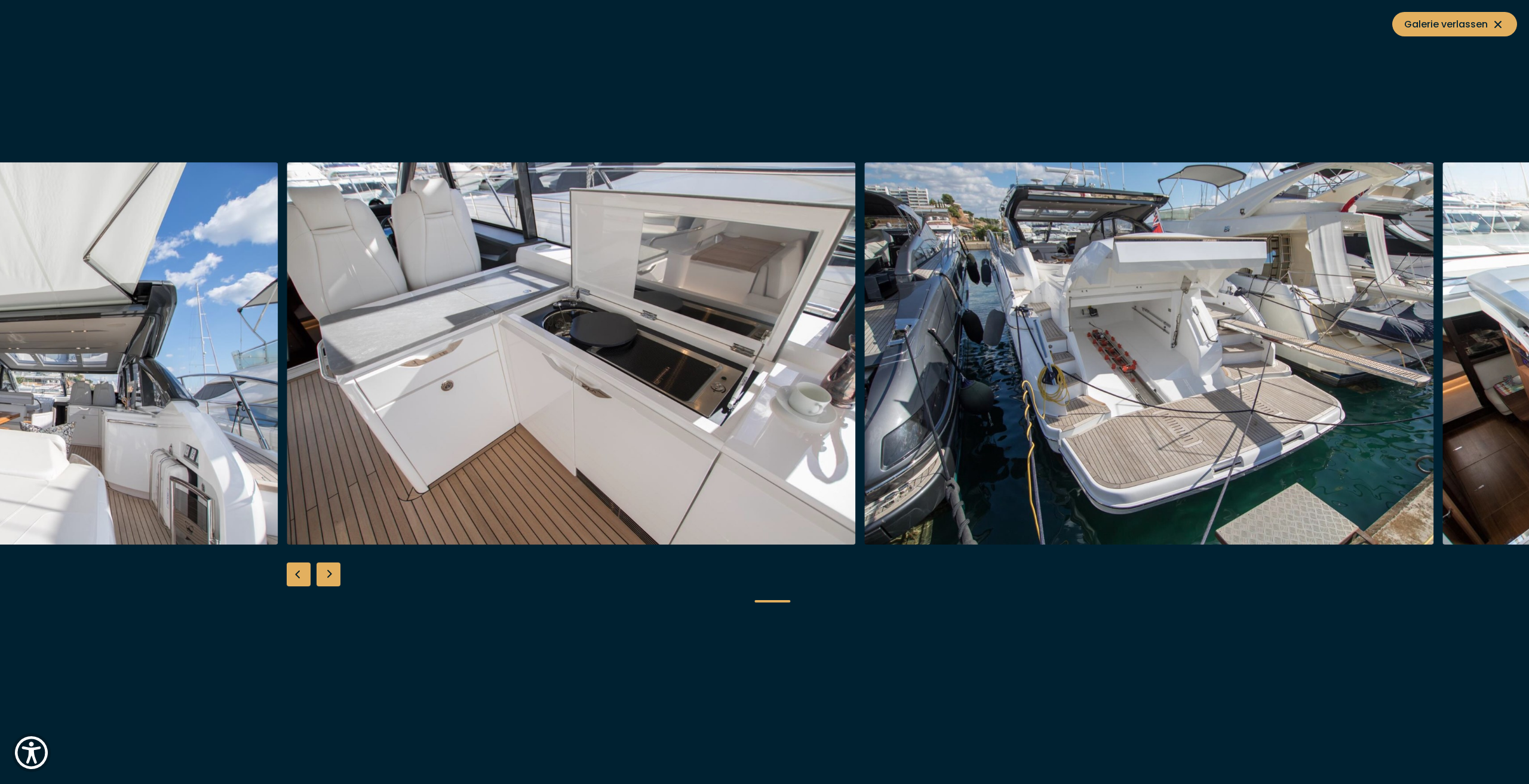
click at [428, 468] on img "button" at bounding box center [571, 353] width 569 height 382
click at [337, 573] on div "Next slide" at bounding box center [328, 574] width 24 height 24
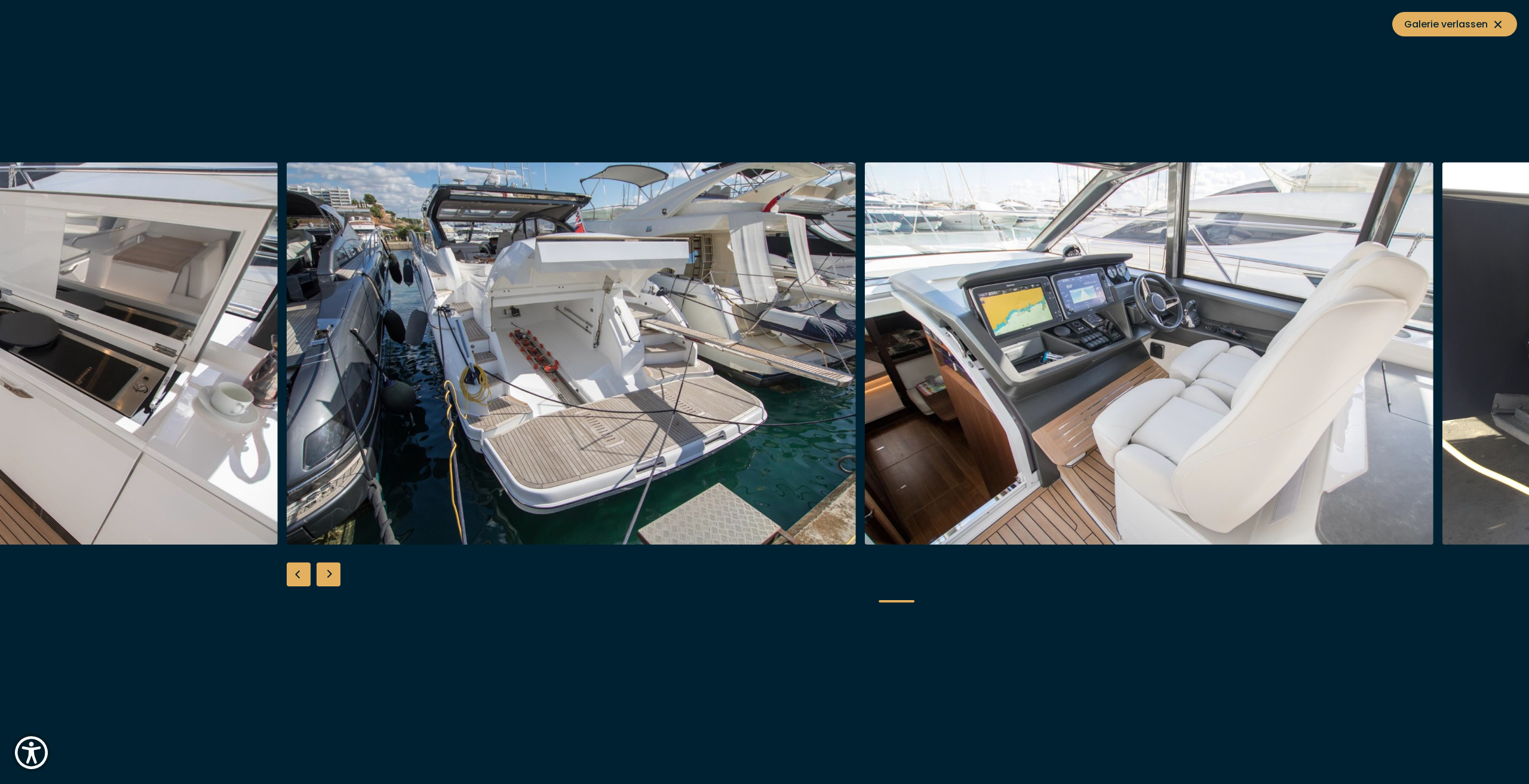
click at [337, 573] on div "Next slide" at bounding box center [328, 574] width 24 height 24
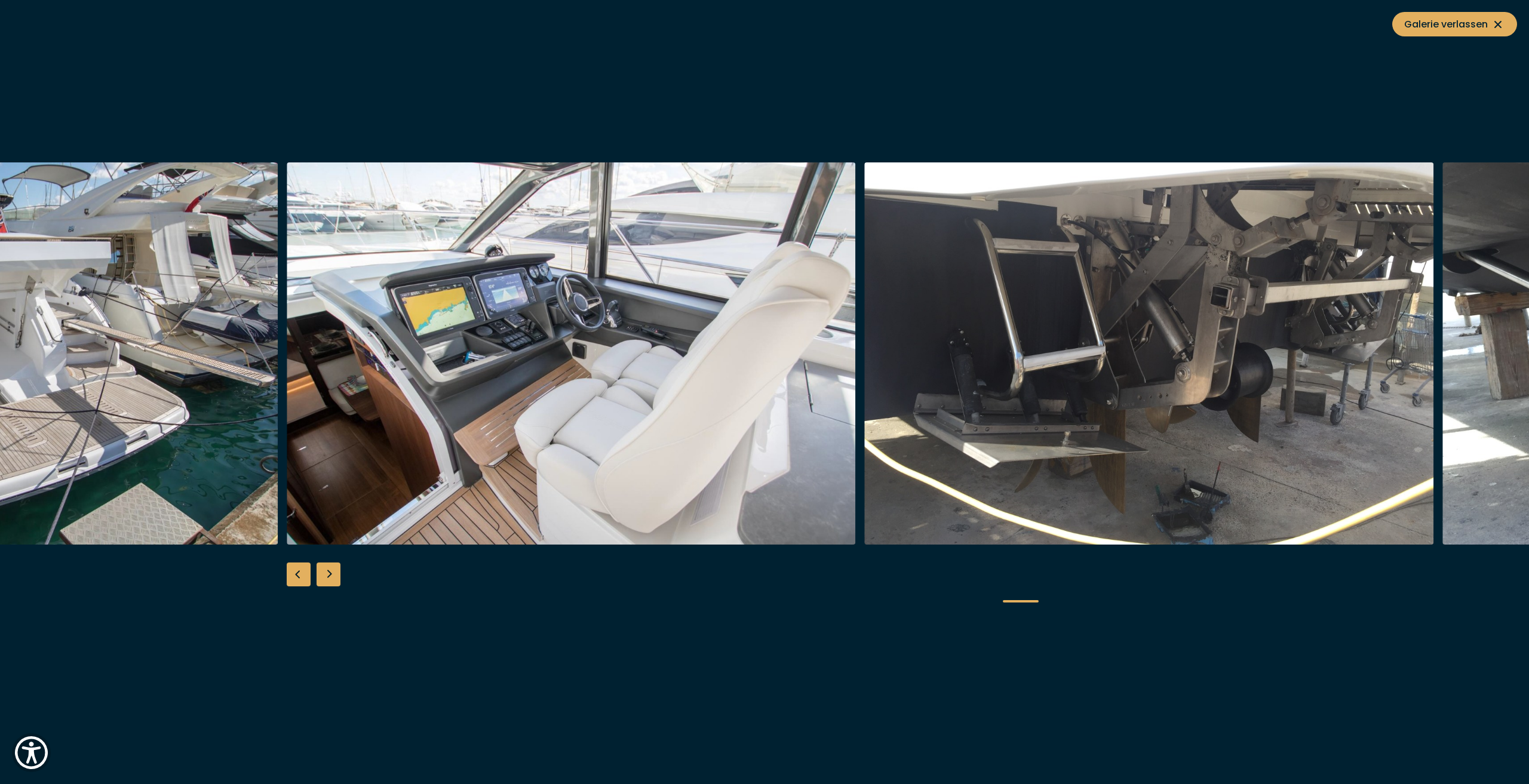
click at [337, 573] on div "Next slide" at bounding box center [328, 574] width 24 height 24
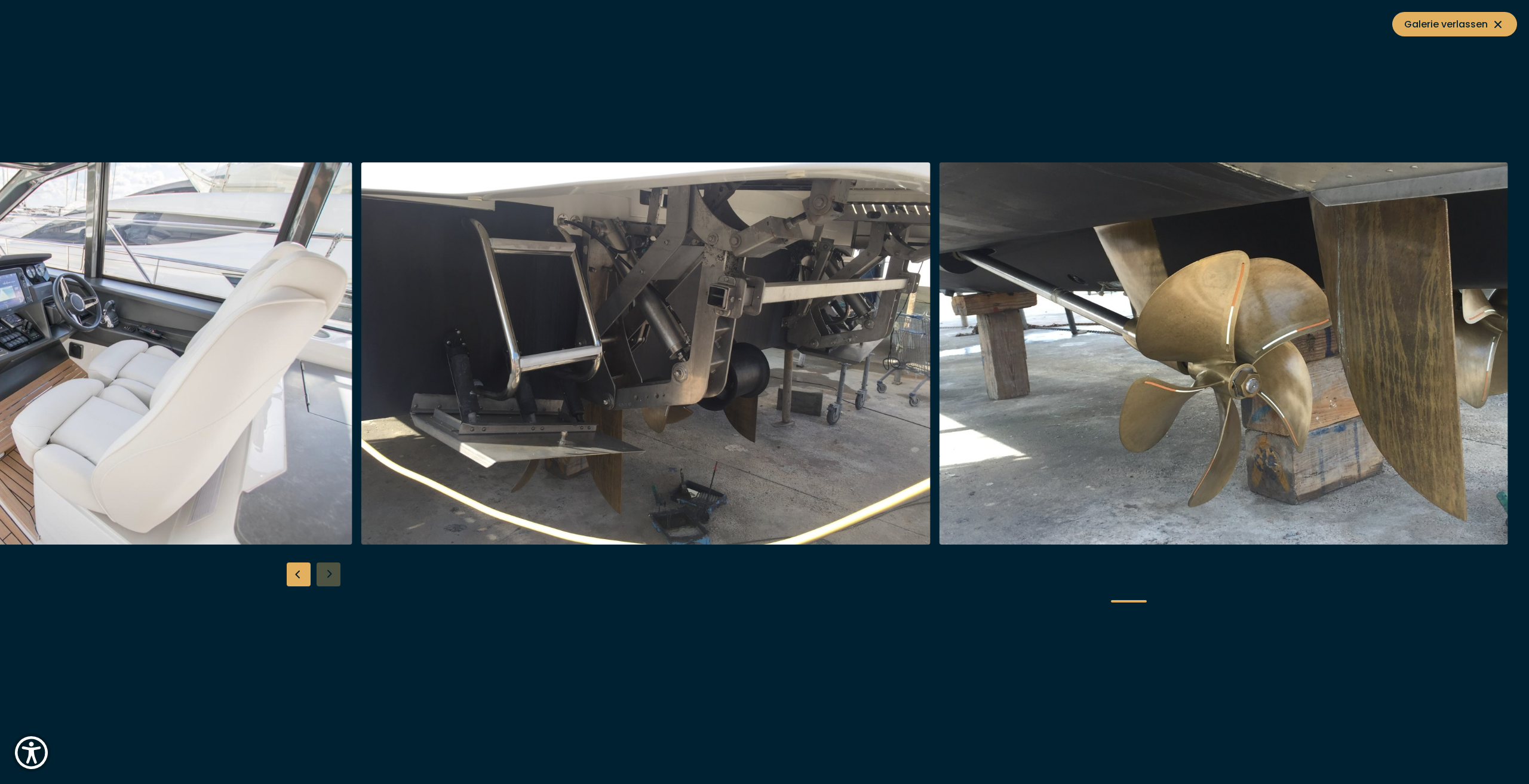
click at [337, 573] on div at bounding box center [764, 392] width 1529 height 460
click at [329, 573] on div at bounding box center [764, 392] width 1529 height 460
click at [292, 573] on div "Previous slide" at bounding box center [298, 574] width 24 height 24
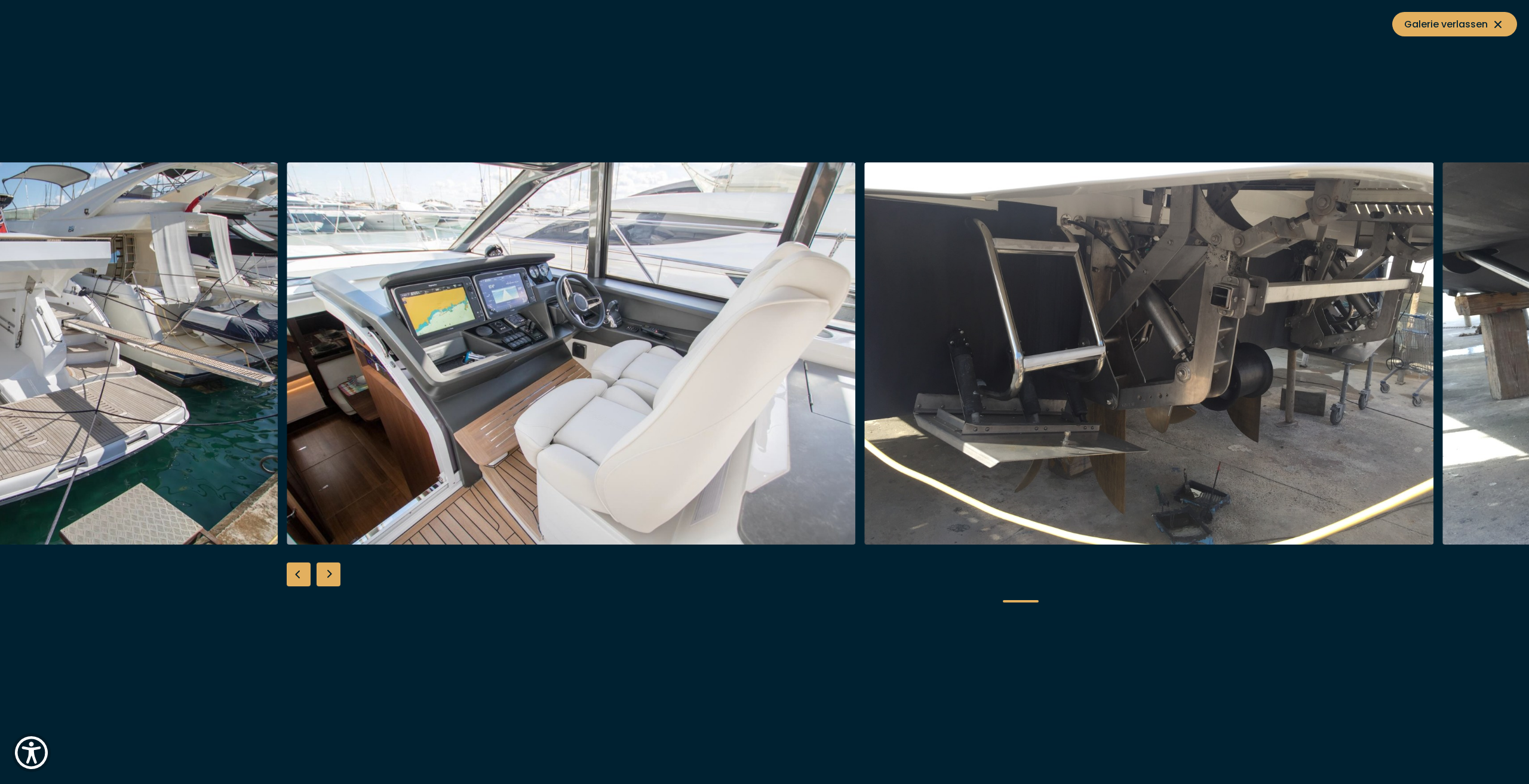
click at [292, 573] on div "Previous slide" at bounding box center [298, 574] width 24 height 24
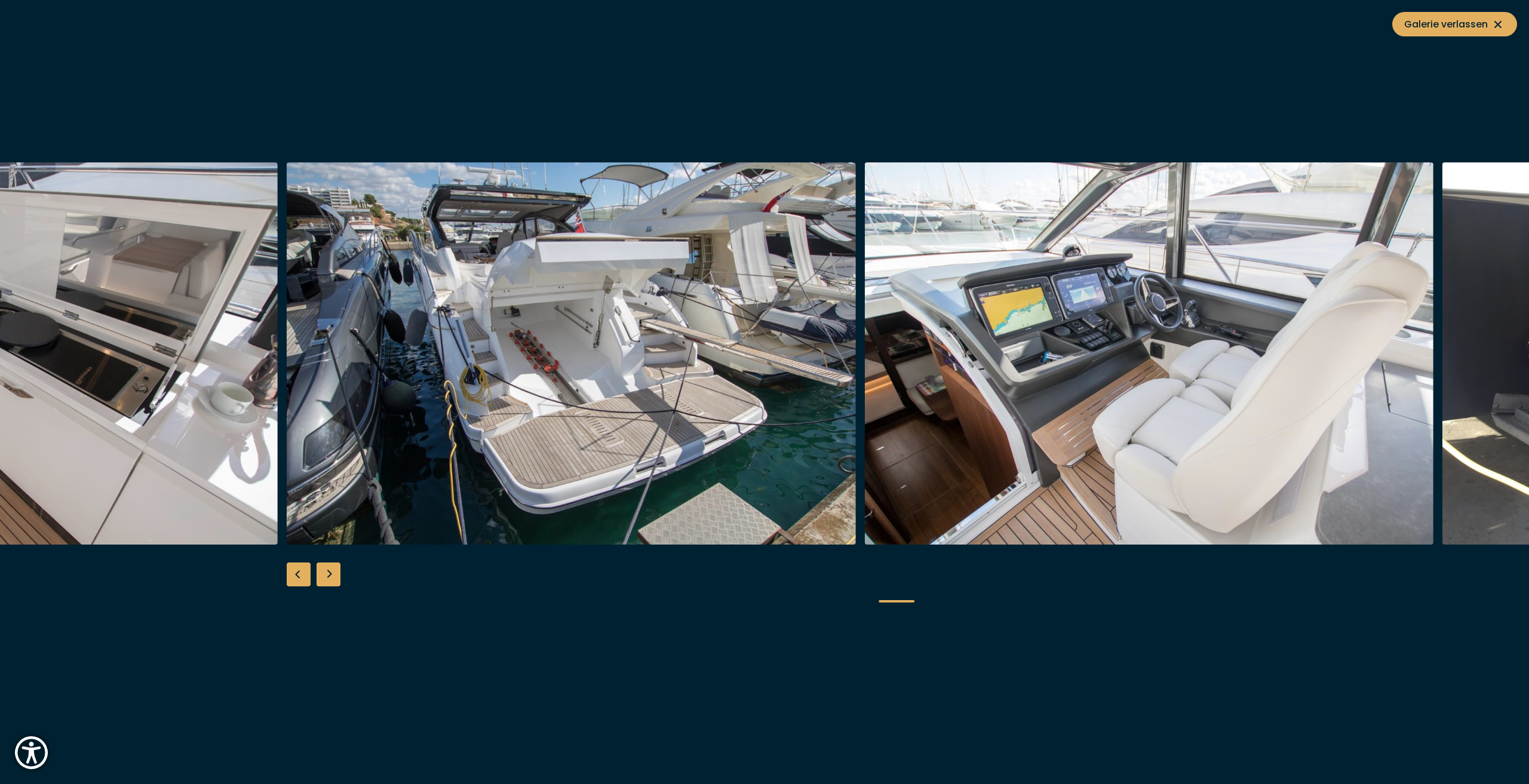
click at [292, 573] on div "Previous slide" at bounding box center [298, 574] width 24 height 24
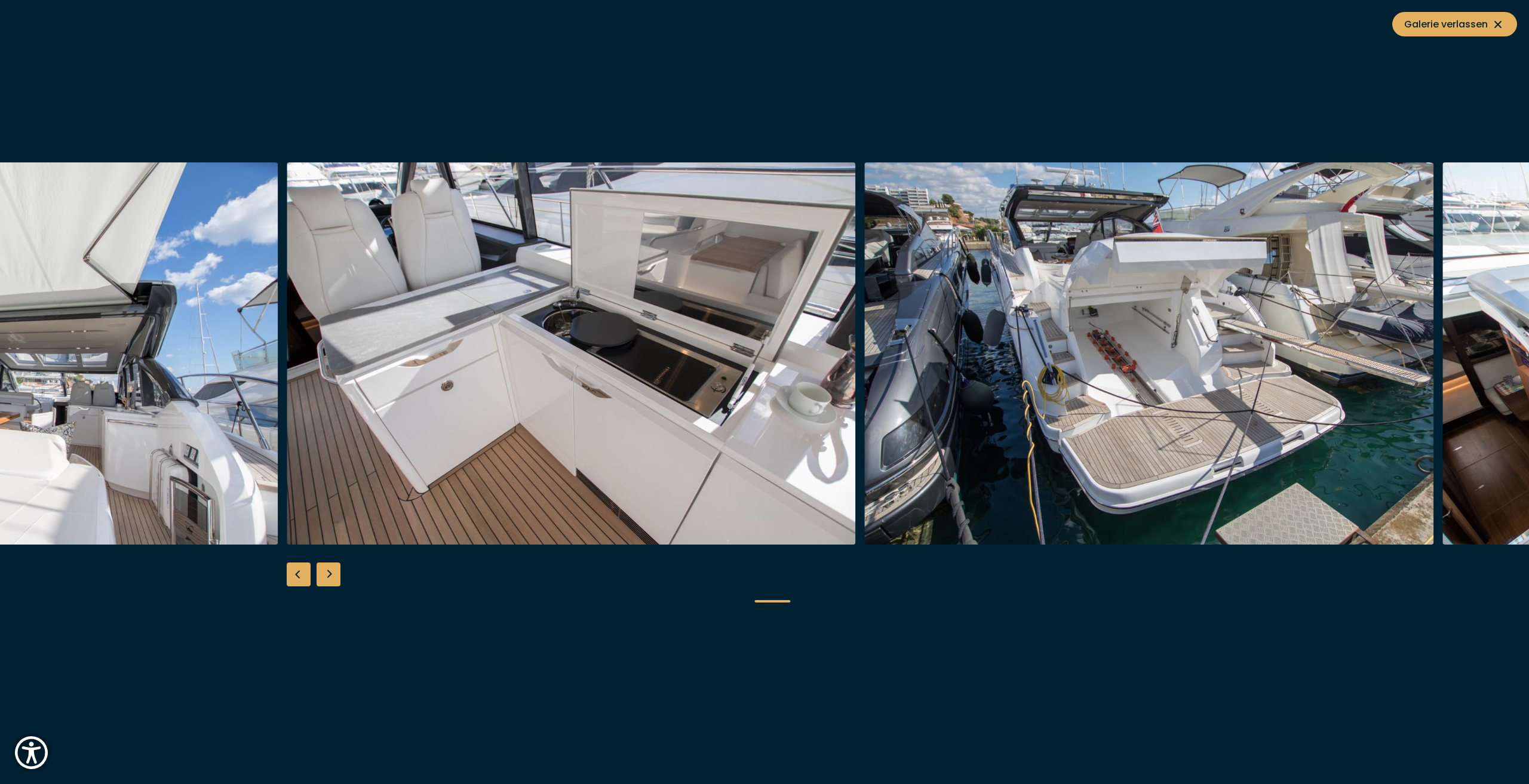
click at [292, 573] on div "Previous slide" at bounding box center [298, 574] width 24 height 24
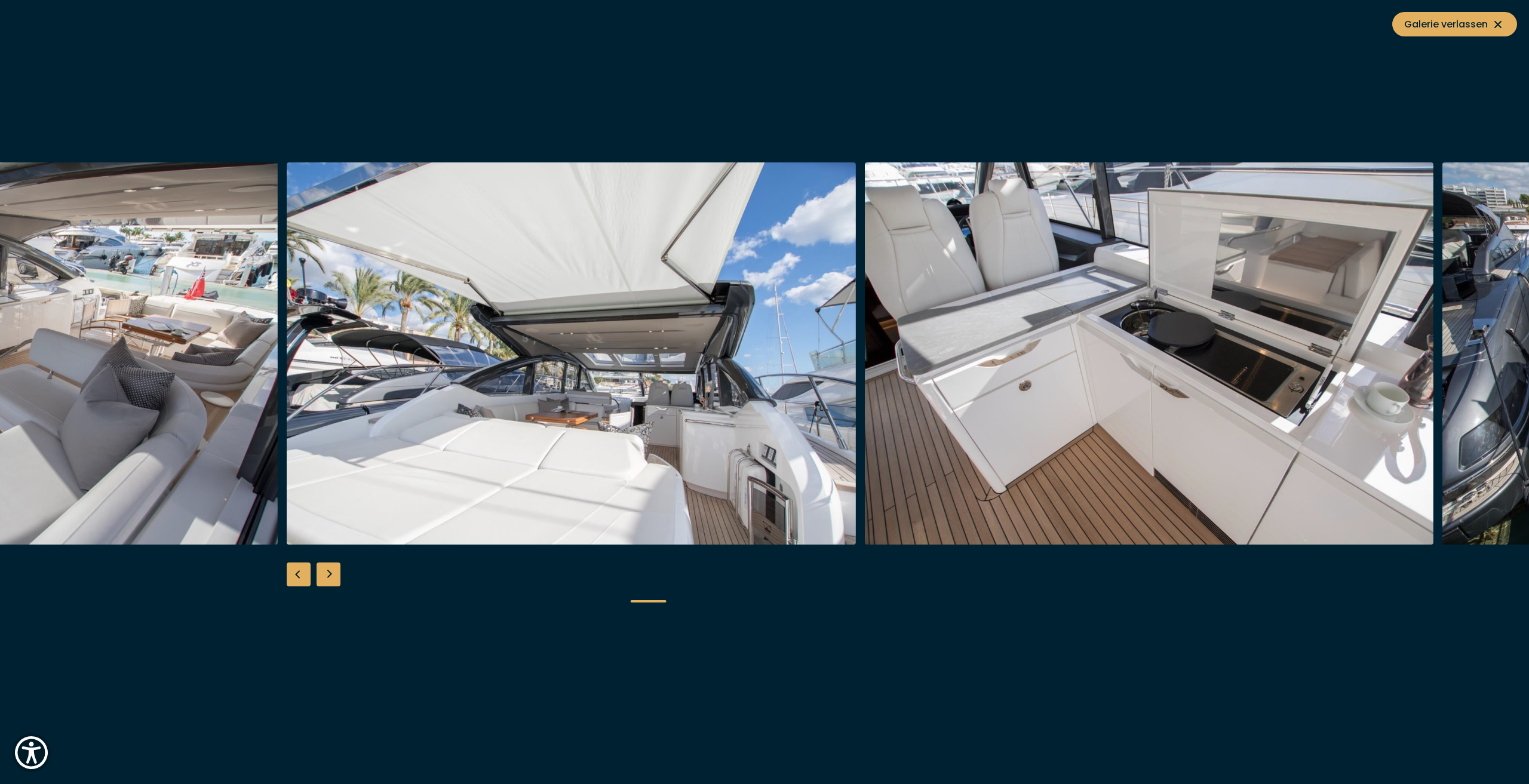
click at [292, 573] on div "Previous slide" at bounding box center [298, 574] width 24 height 24
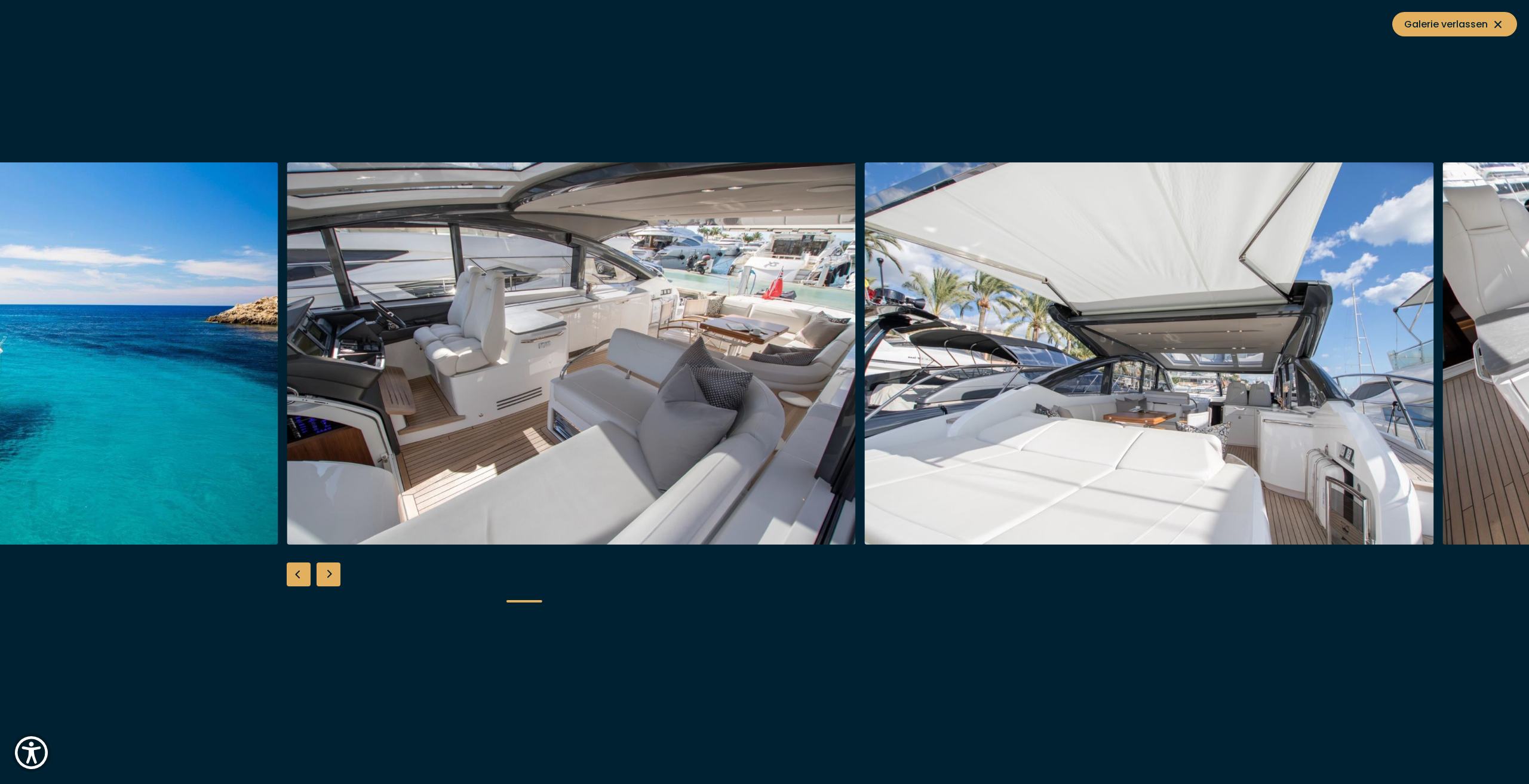
click at [292, 573] on div "Previous slide" at bounding box center [298, 574] width 24 height 24
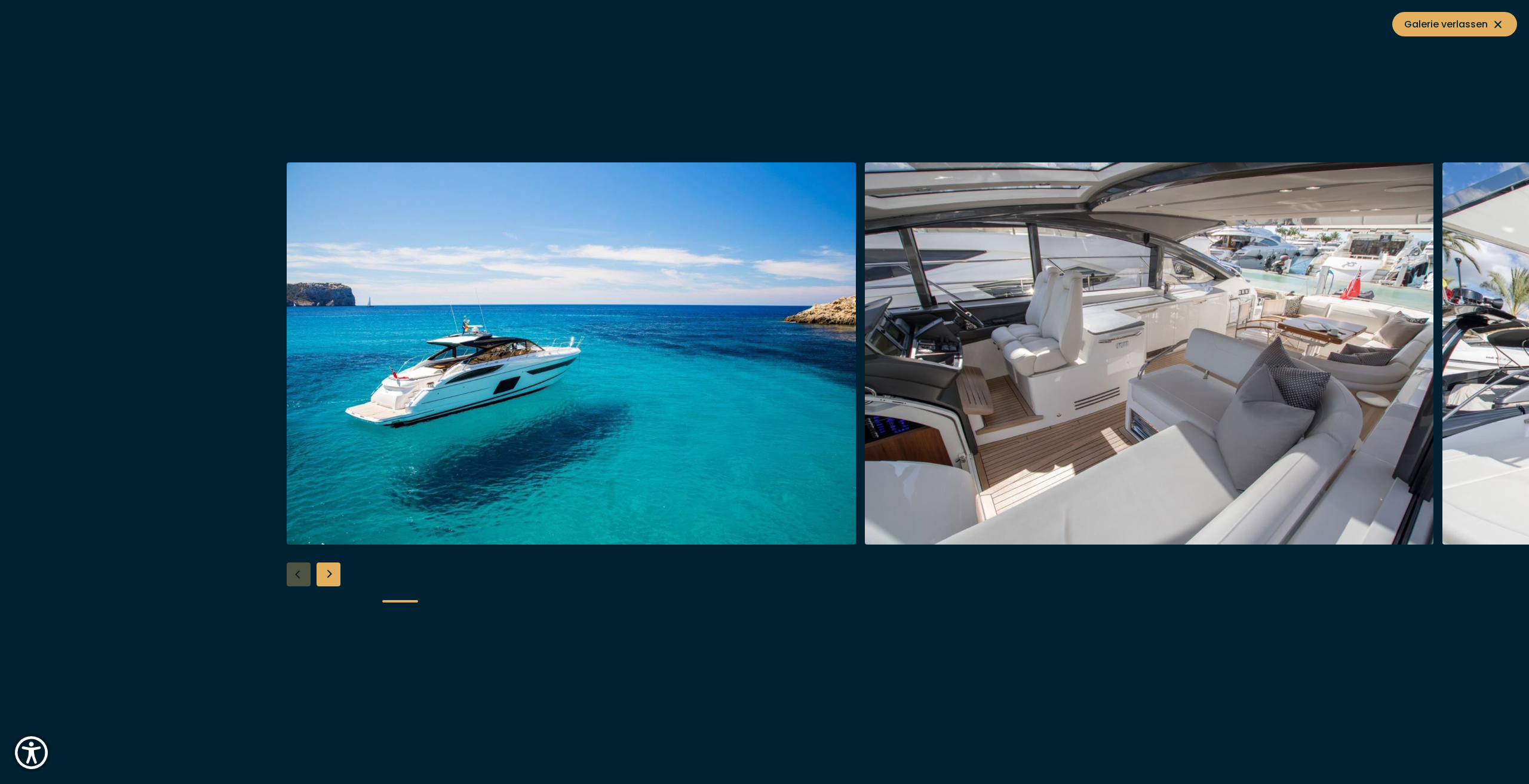
click at [292, 573] on div at bounding box center [764, 392] width 1529 height 460
click at [1476, 19] on span "Galerie verlassen" at bounding box center [1454, 24] width 101 height 15
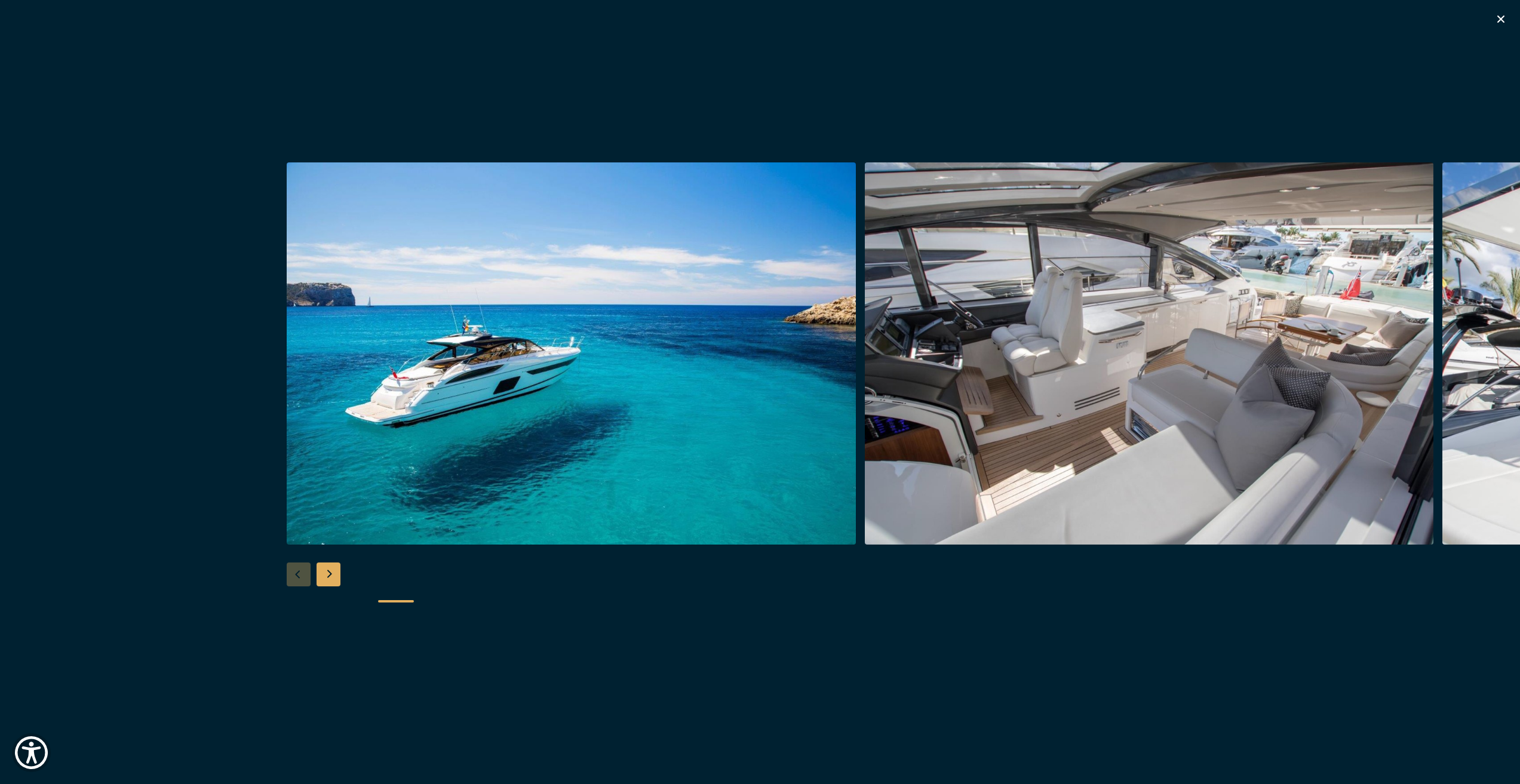
click at [1504, 19] on icon "button" at bounding box center [1500, 19] width 14 height 14
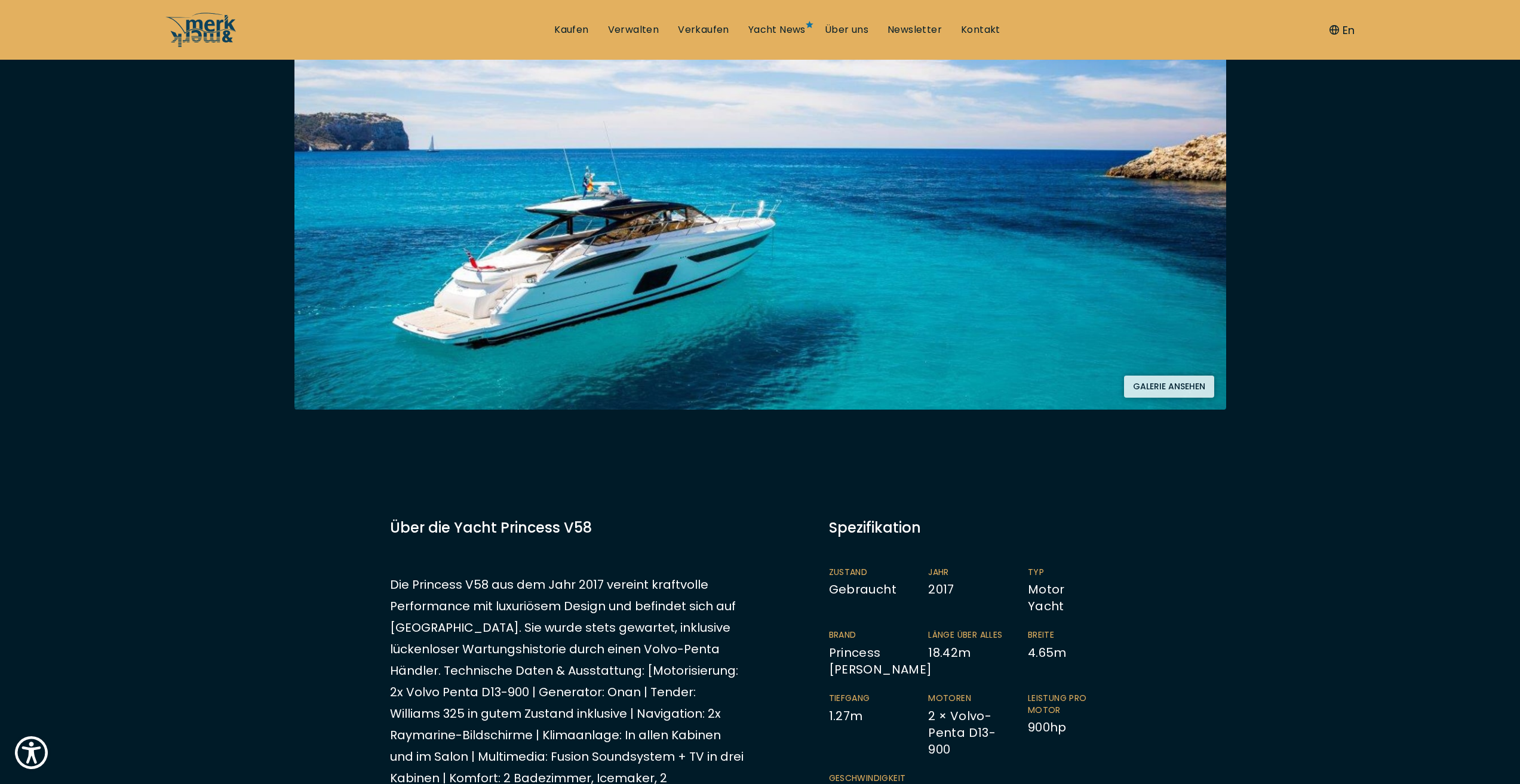
scroll to position [418, 0]
